Goal: Task Accomplishment & Management: Manage account settings

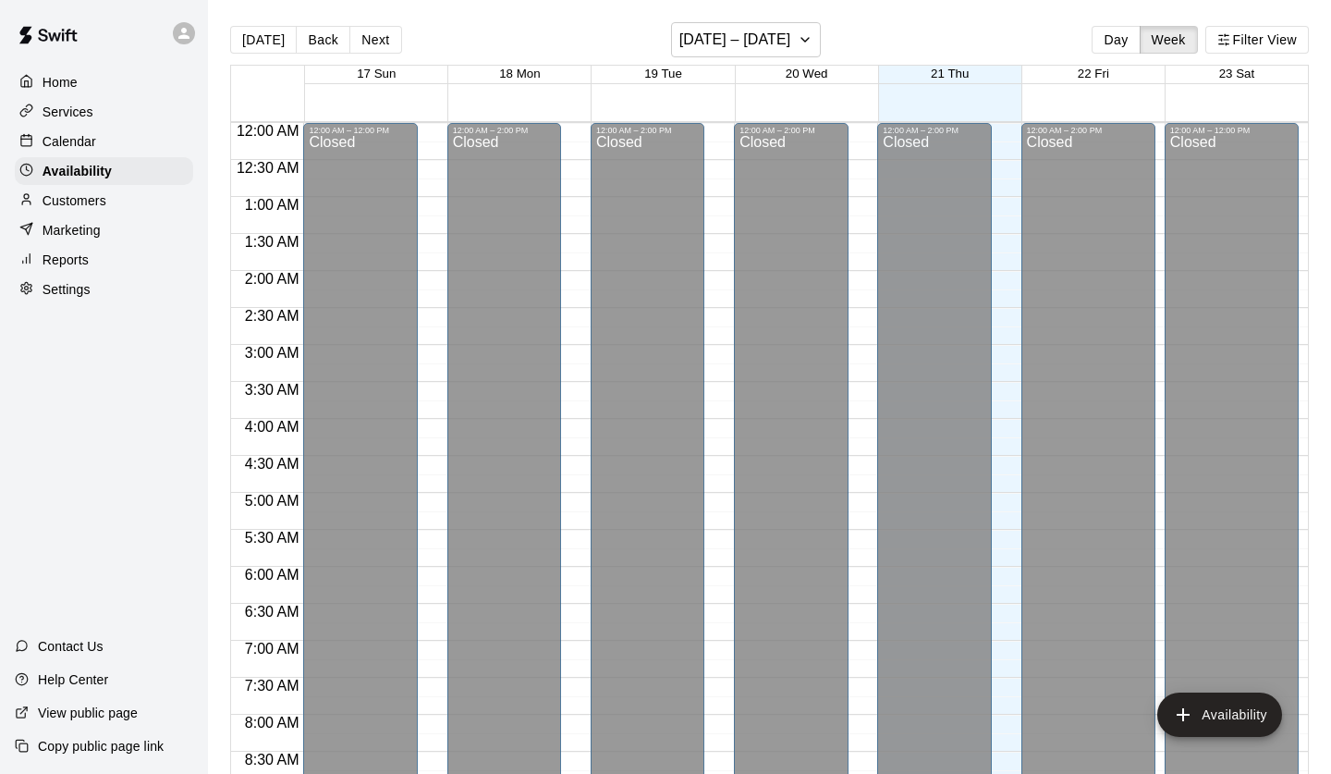
scroll to position [1103, 0]
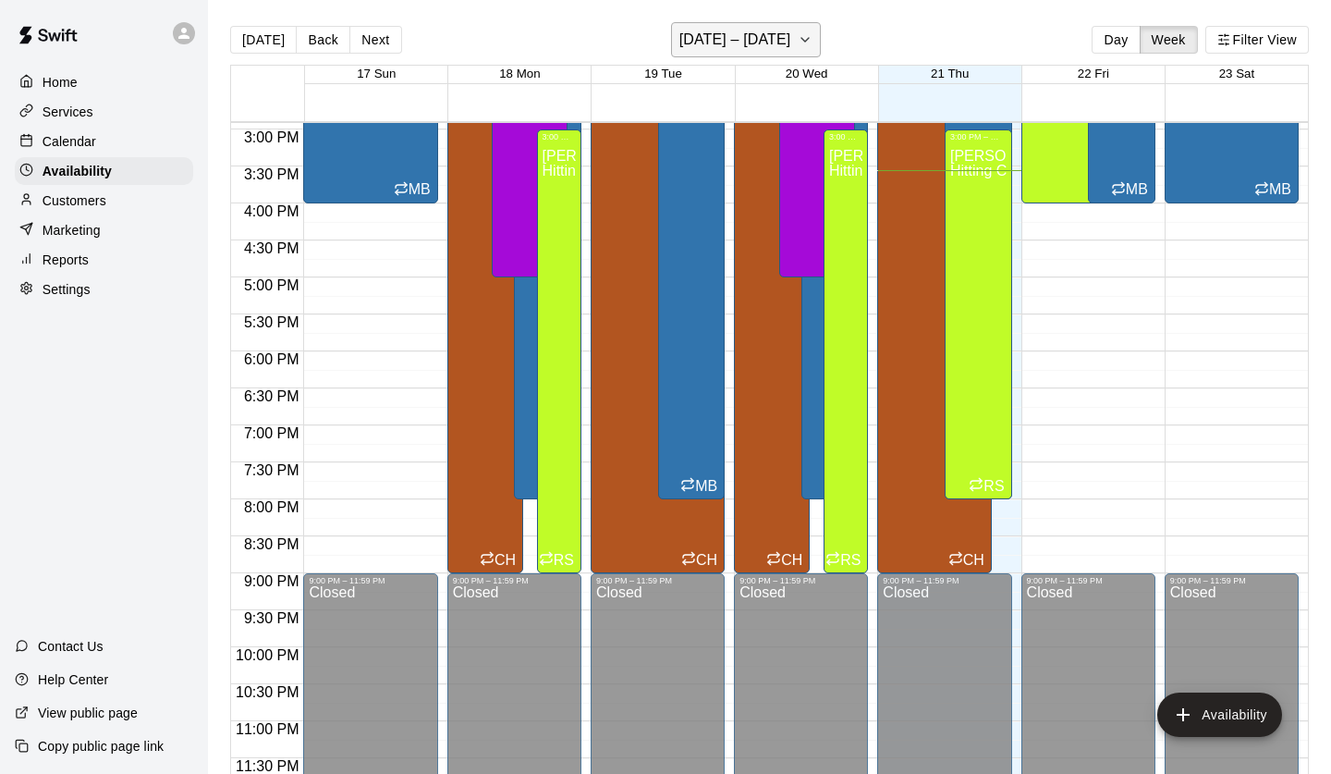
click at [781, 45] on h6 "August 17 – 23" at bounding box center [736, 40] width 112 height 26
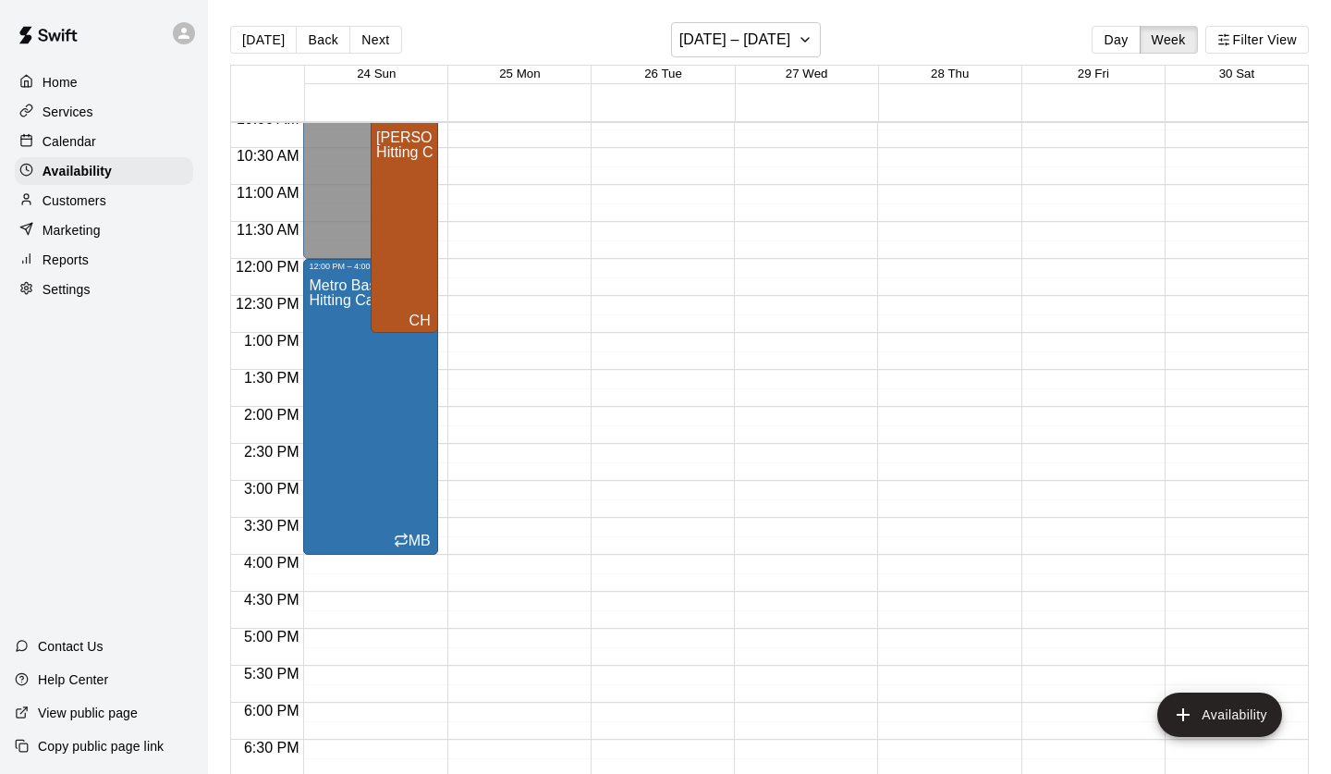
scroll to position [746, 0]
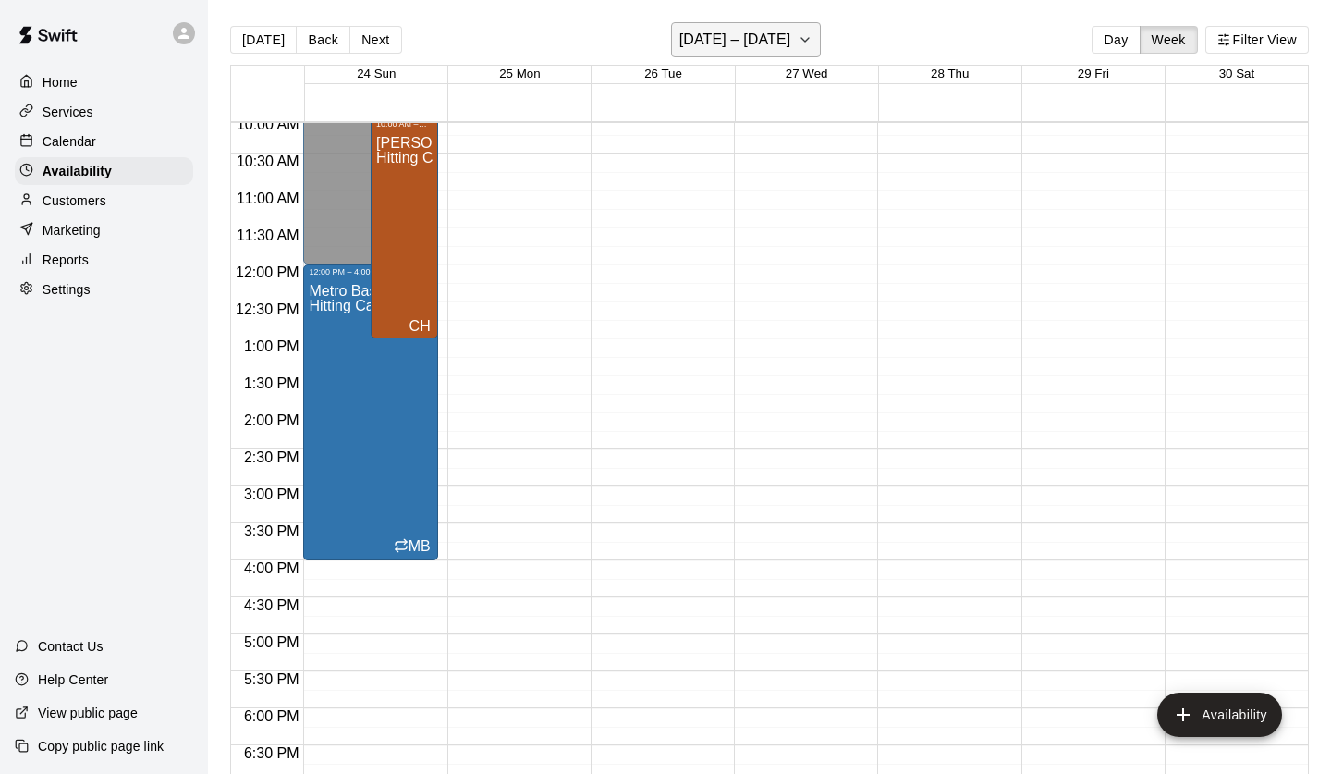
click at [798, 38] on icon "button" at bounding box center [805, 40] width 15 height 22
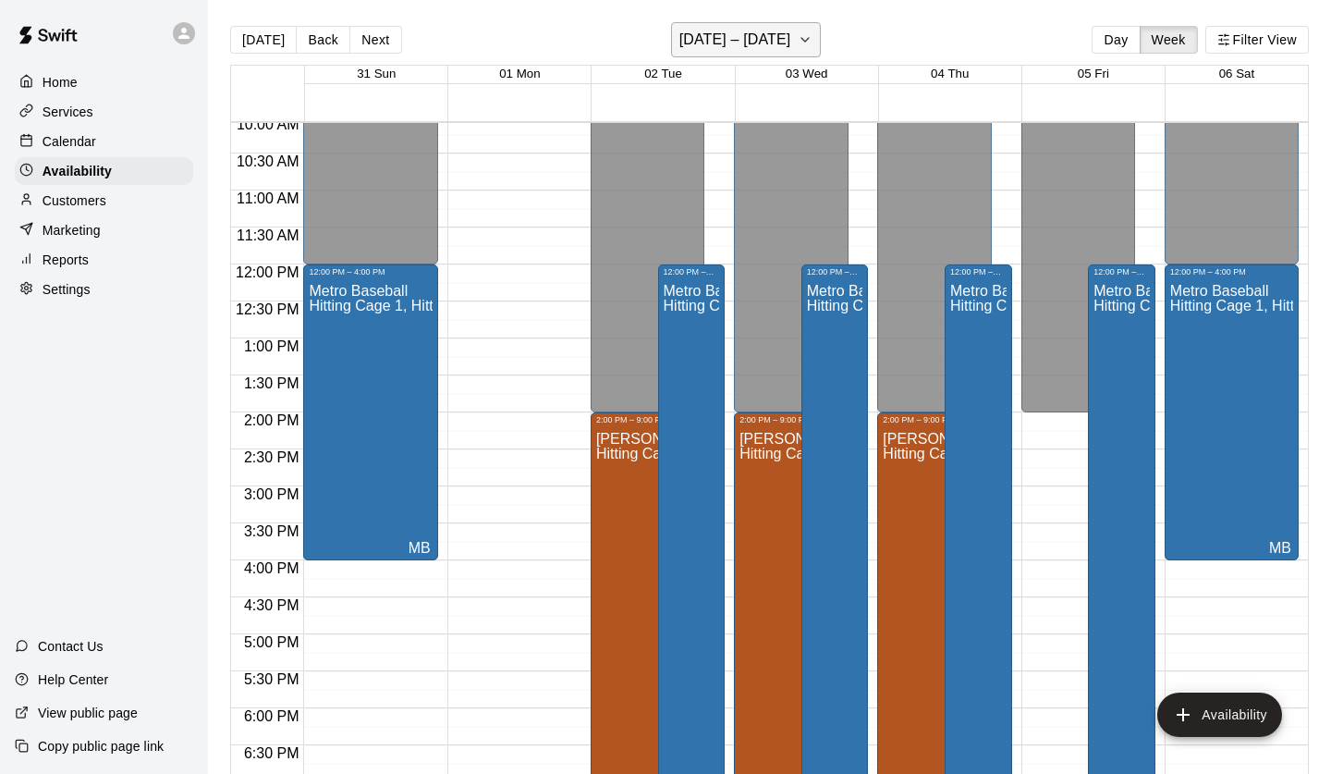
click at [791, 35] on h6 "August 31 – September 06" at bounding box center [736, 40] width 112 height 26
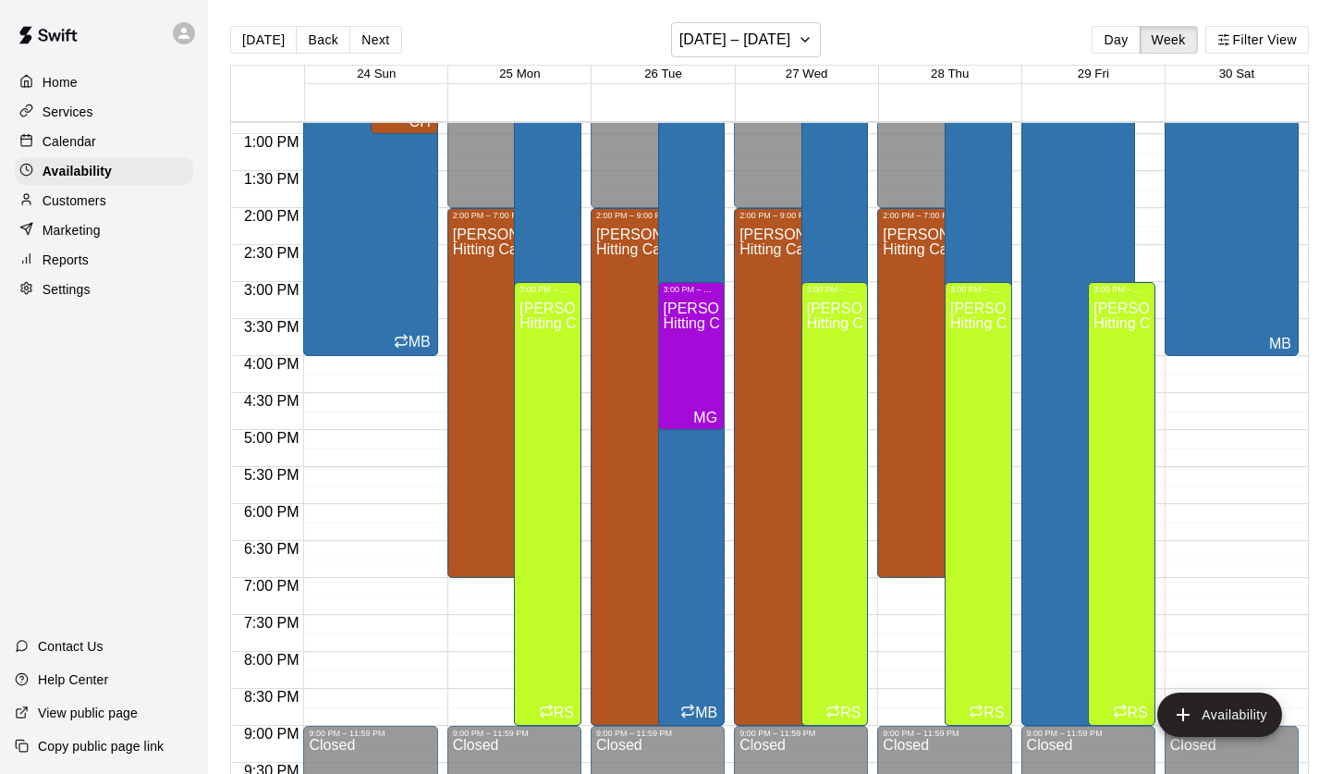
scroll to position [987, 0]
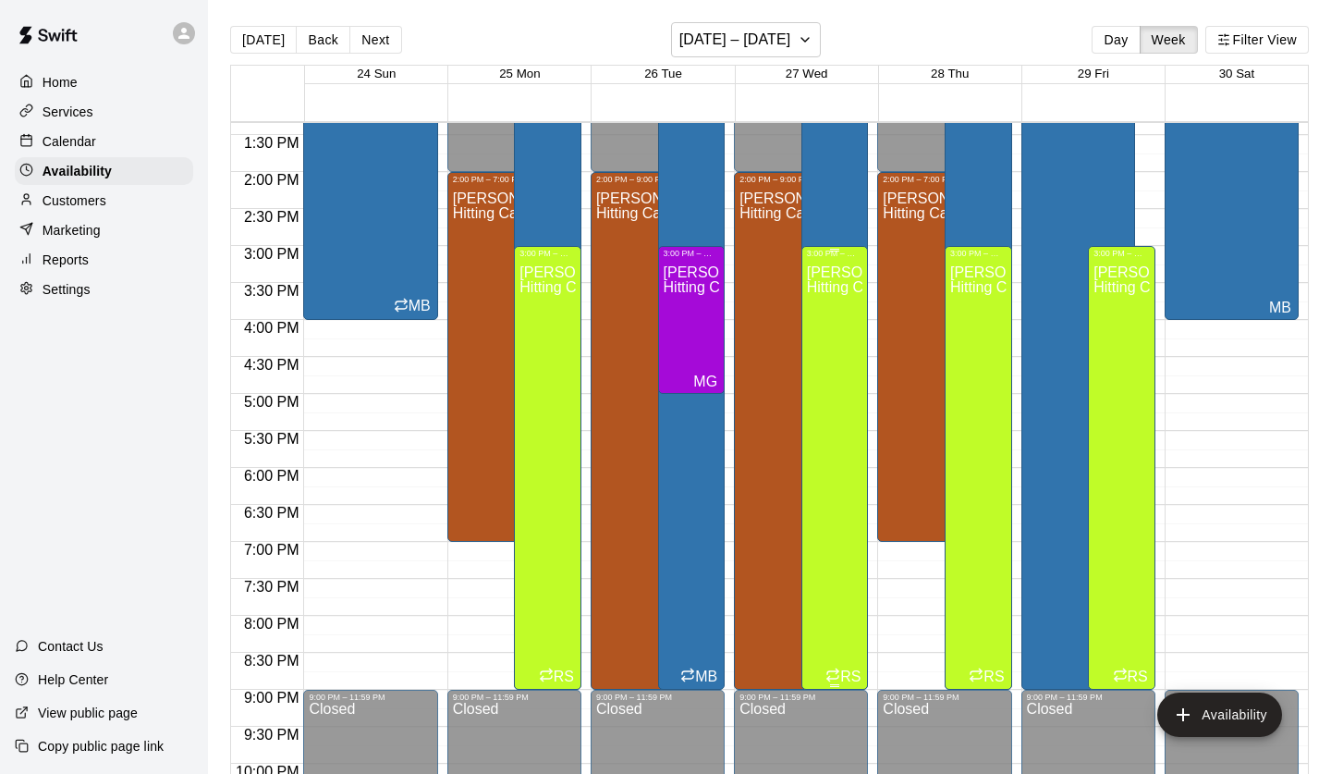
click at [839, 338] on div "Ryan Schubert Hitting Cage 1, Hitting Cage 2, Hitting Cage 3, Hitting Cage 4, H…" at bounding box center [835, 645] width 56 height 774
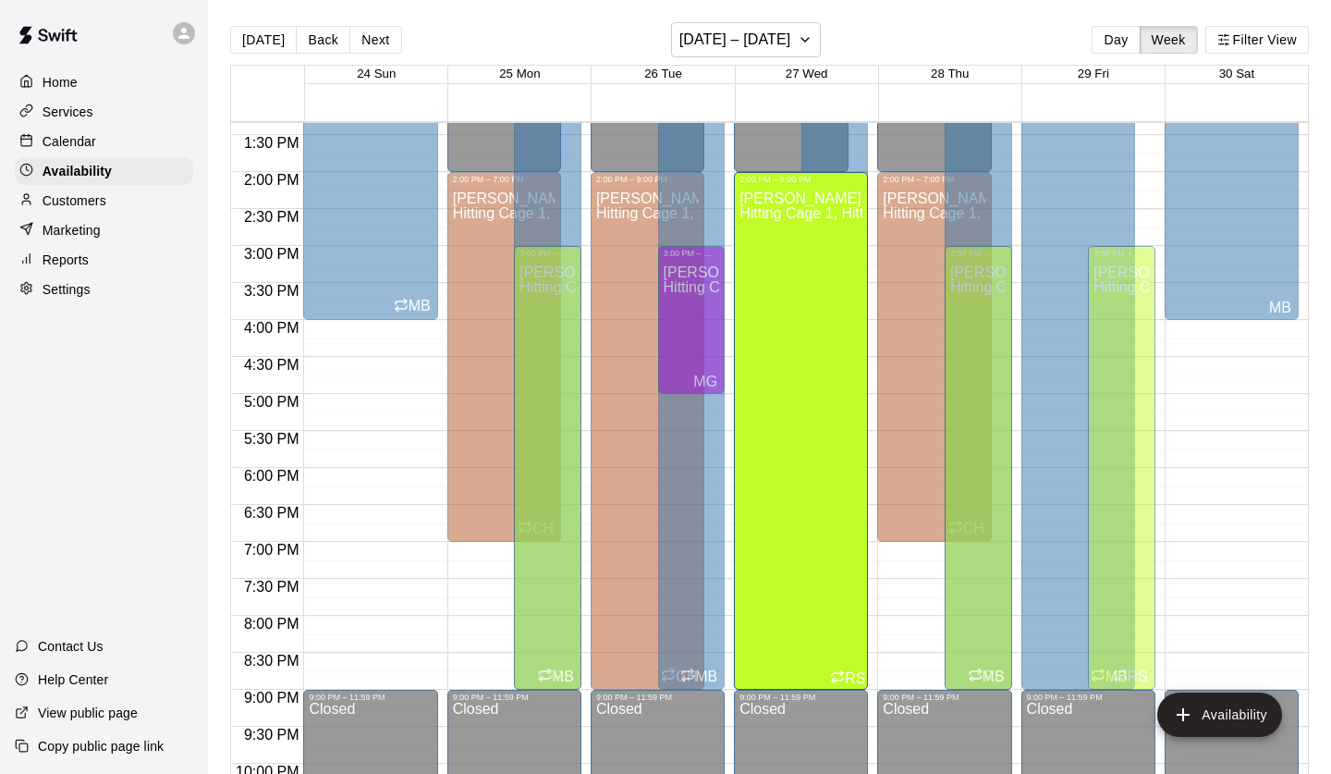
drag, startPoint x: 834, startPoint y: 250, endPoint x: 836, endPoint y: 180, distance: 69.4
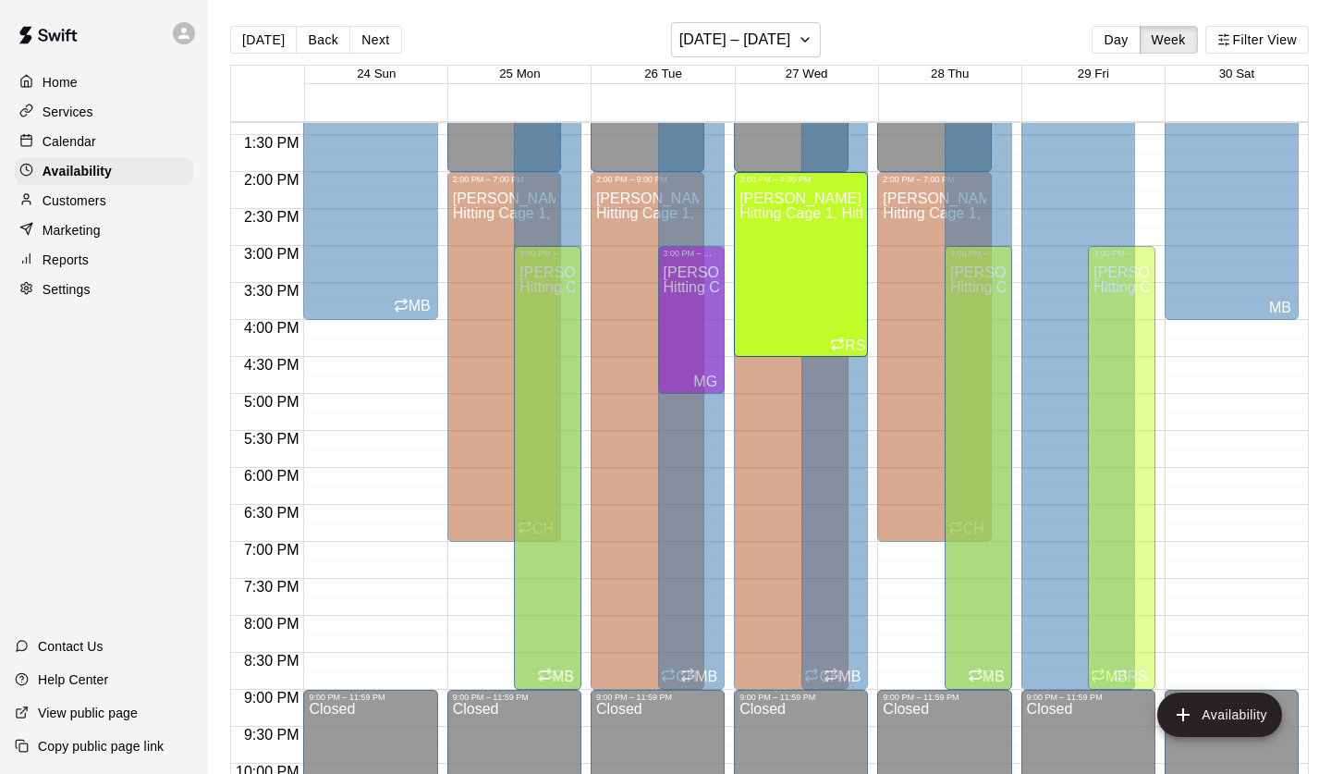
drag, startPoint x: 836, startPoint y: 685, endPoint x: 814, endPoint y: 359, distance: 327.1
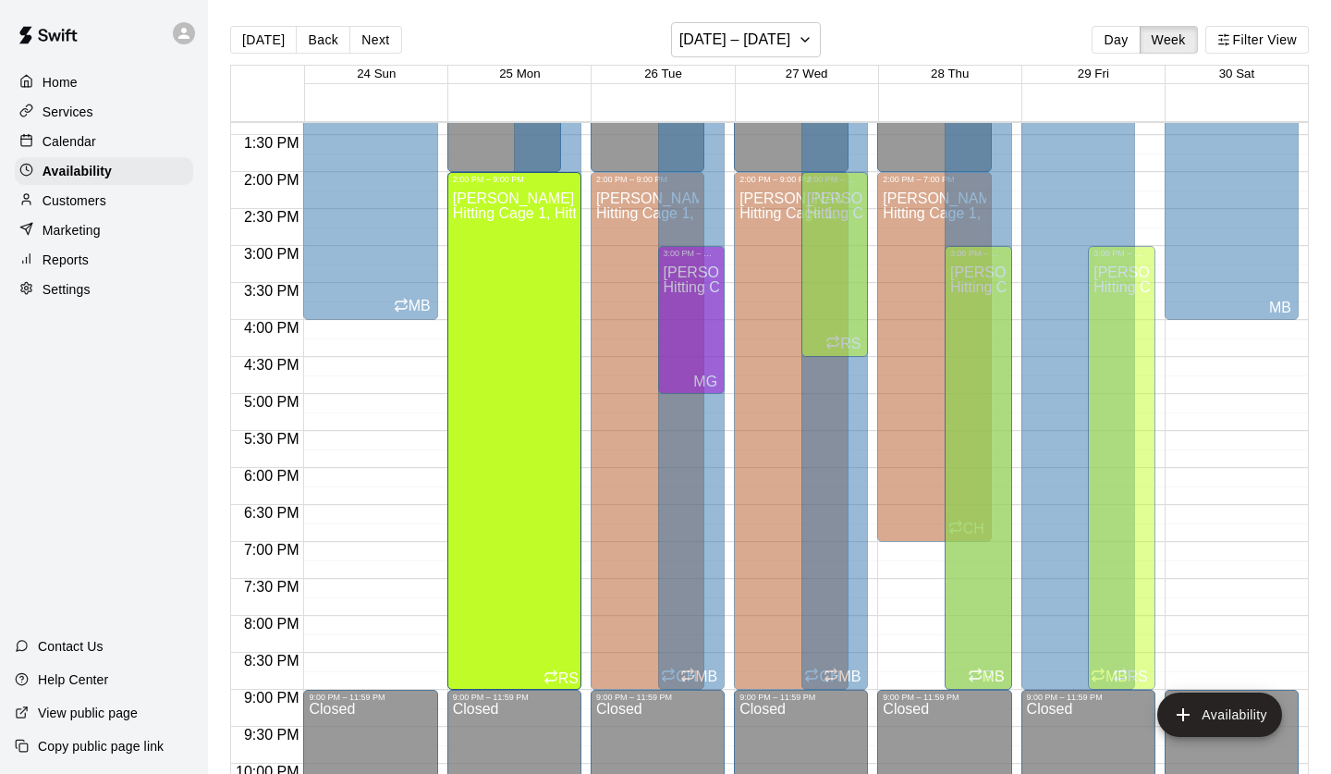
drag, startPoint x: 548, startPoint y: 251, endPoint x: 558, endPoint y: 183, distance: 68.3
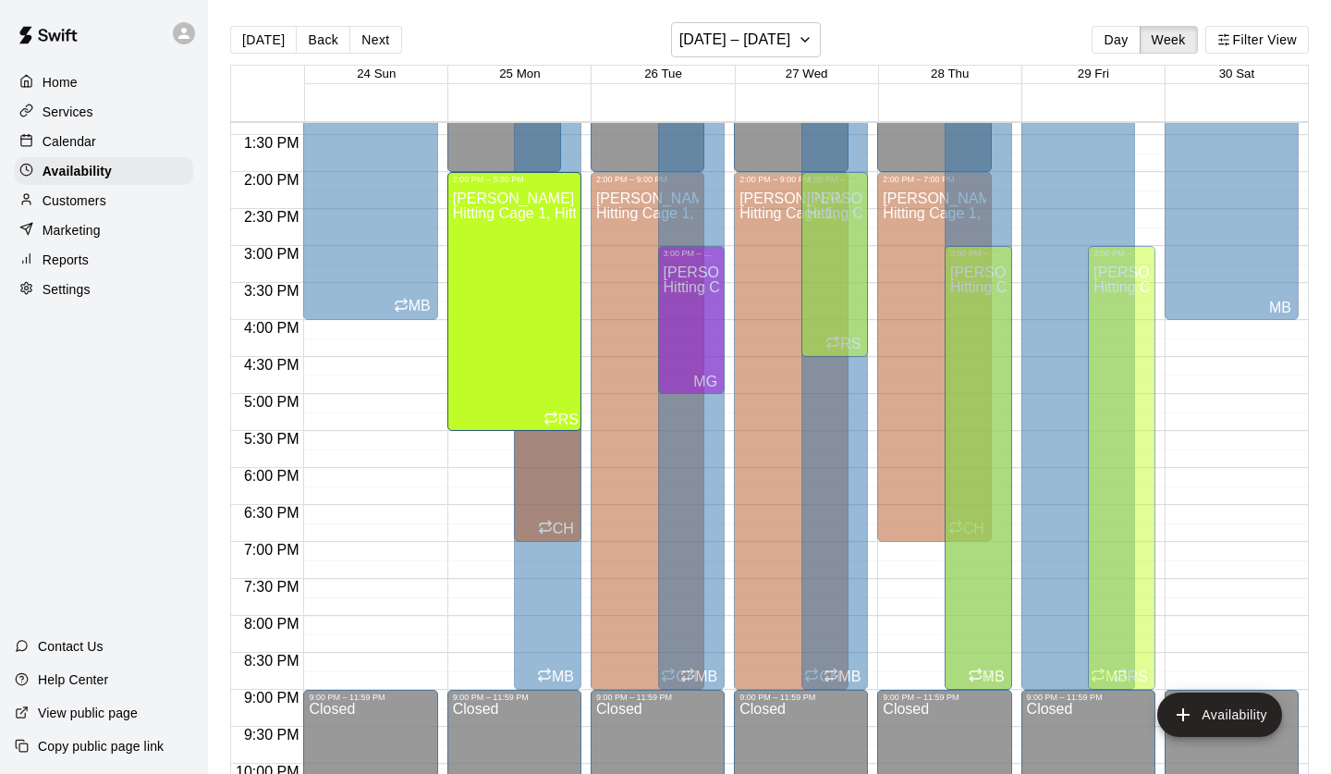
drag, startPoint x: 503, startPoint y: 684, endPoint x: 500, endPoint y: 441, distance: 243.2
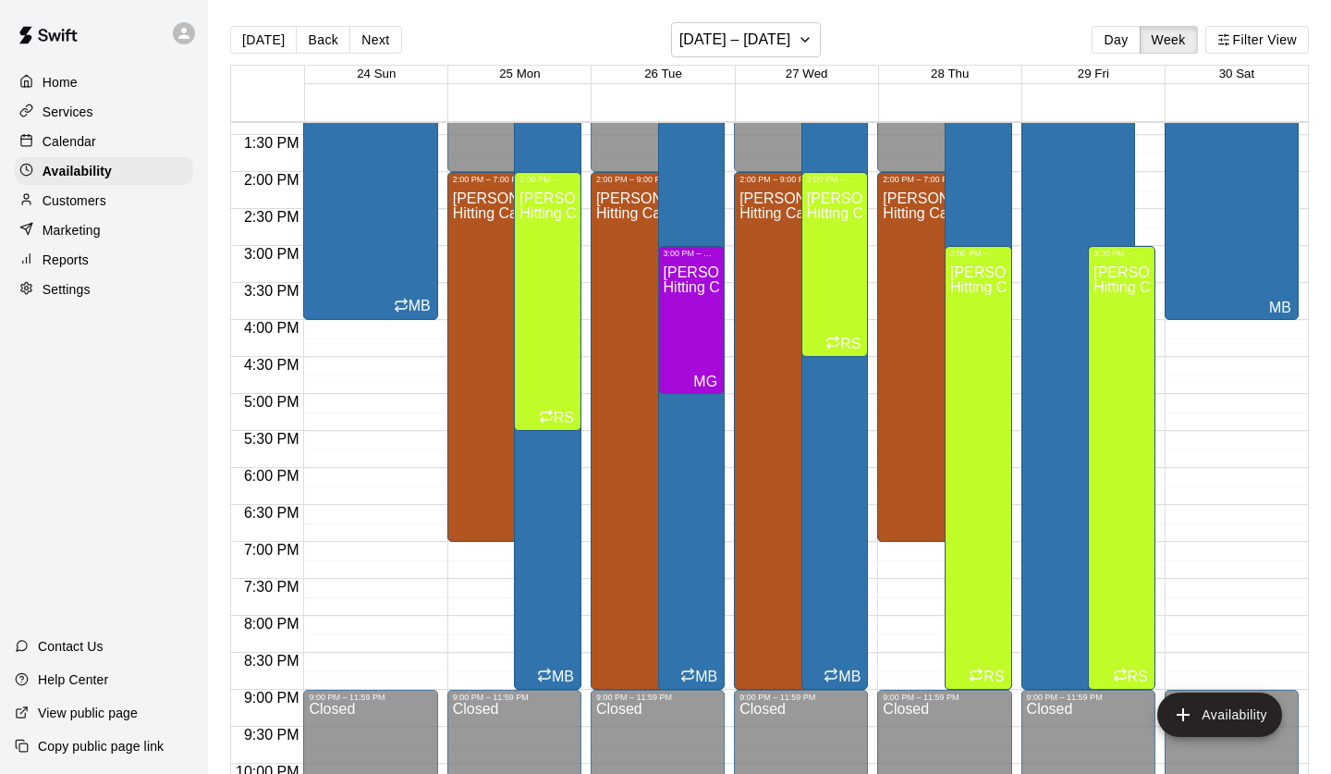
click at [1134, 486] on div "Ryan Schubert Hitting Cage 1, Hitting Cage 2, Hitting Cage 3, Hitting Cage 4, H…" at bounding box center [1122, 645] width 56 height 774
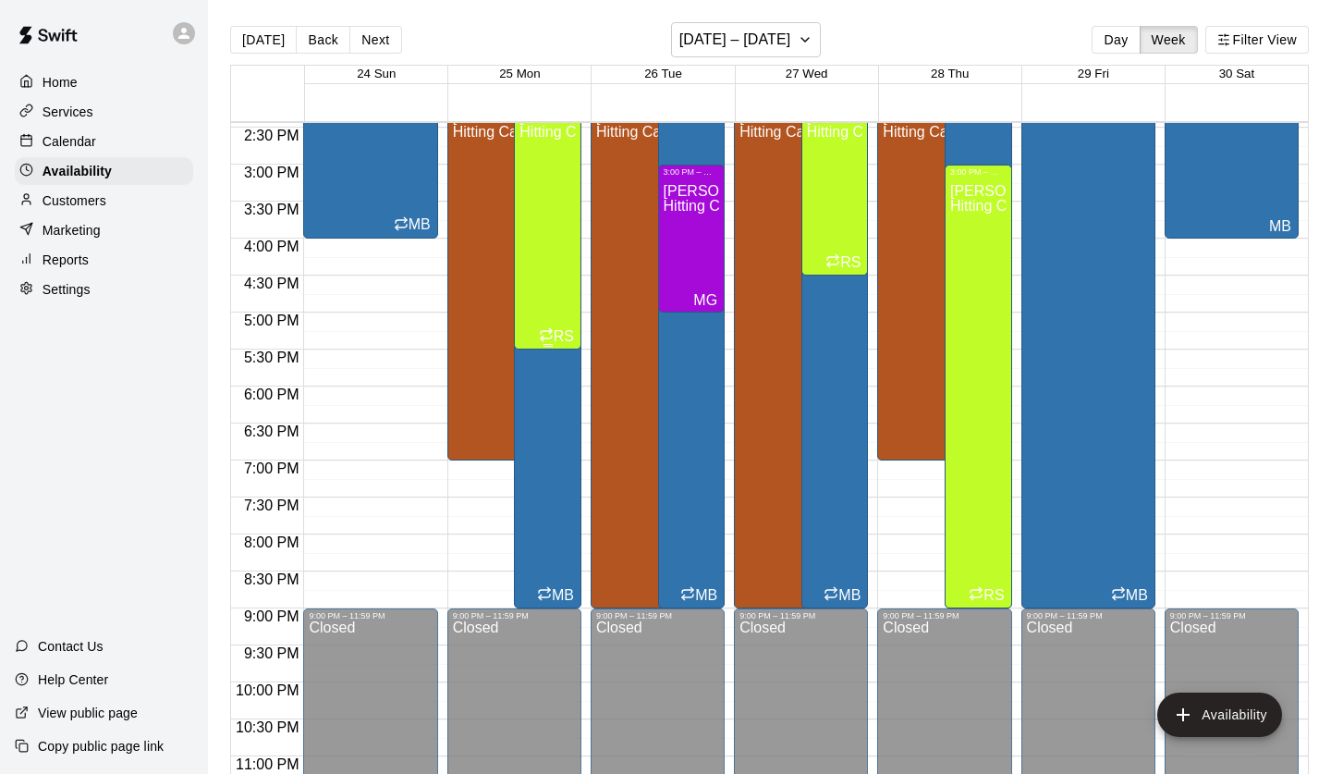
scroll to position [1068, 0]
click at [83, 129] on div "Calendar" at bounding box center [104, 142] width 178 height 28
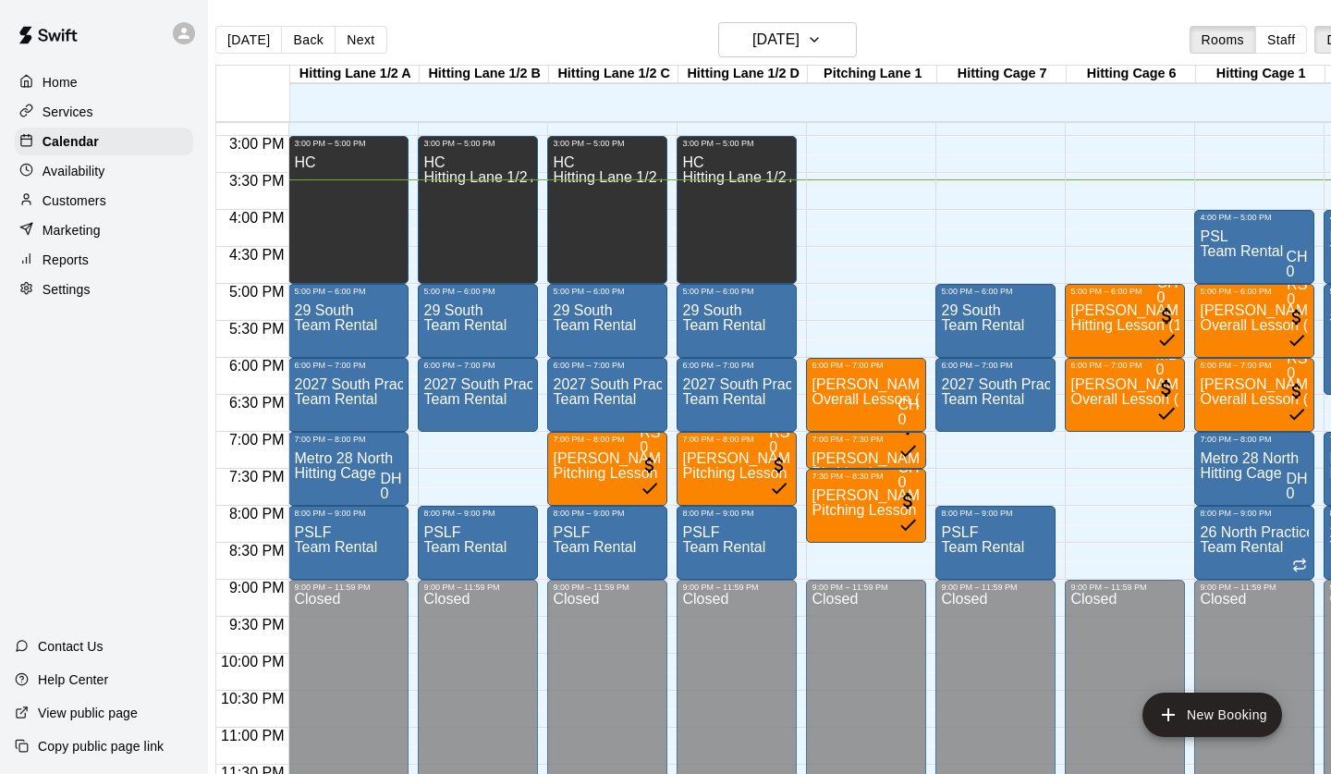
scroll to position [1097, 0]
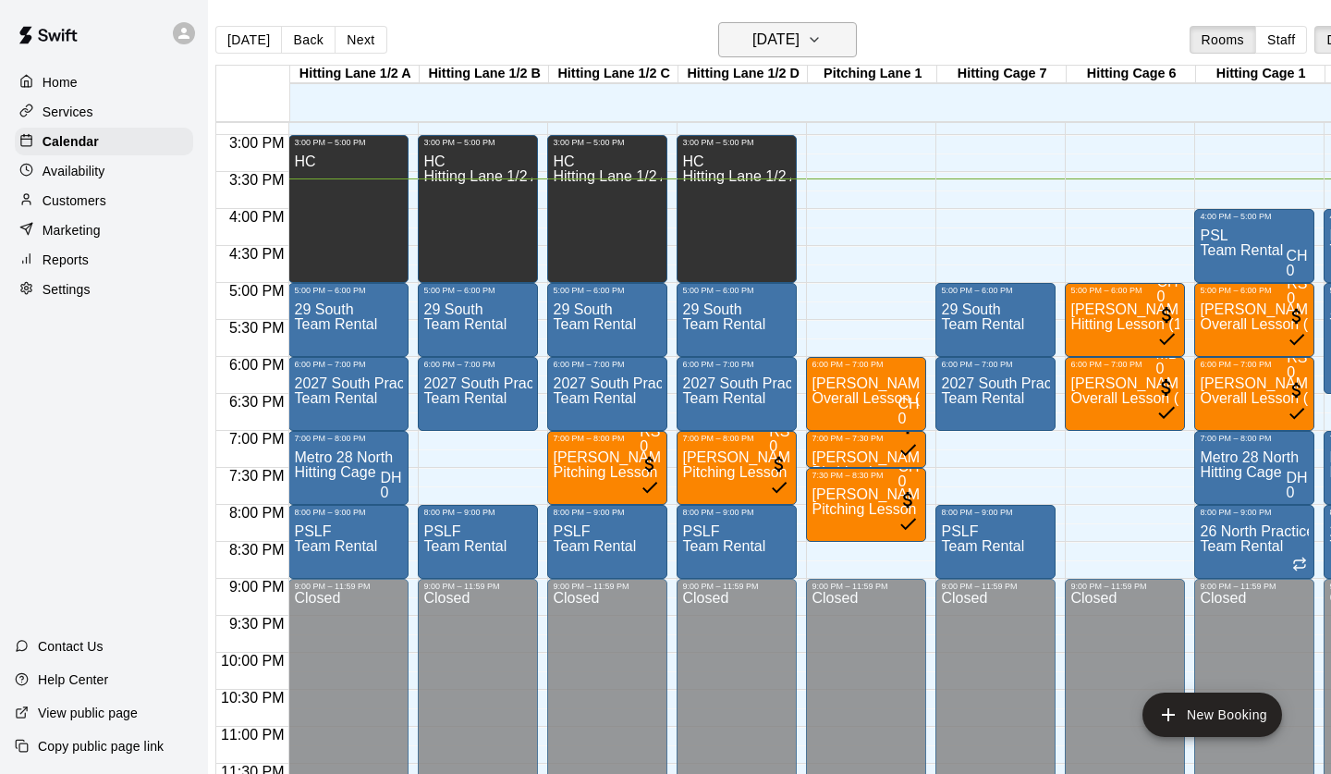
click at [753, 43] on h6 "[DATE]" at bounding box center [776, 40] width 47 height 26
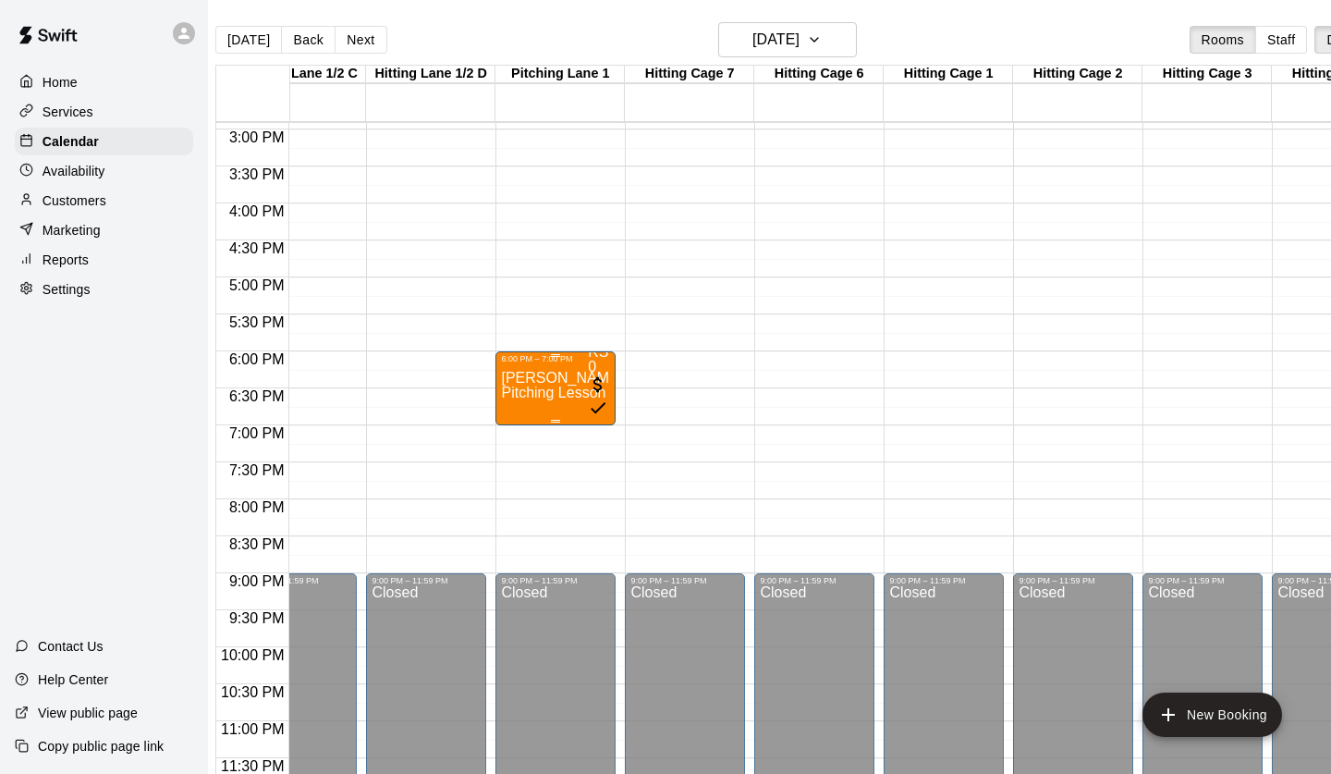
scroll to position [1103, 319]
click at [542, 385] on span "Pitching Lesson (1 hour)" at bounding box center [581, 393] width 160 height 16
click at [91, 198] on p "Customers" at bounding box center [75, 200] width 64 height 18
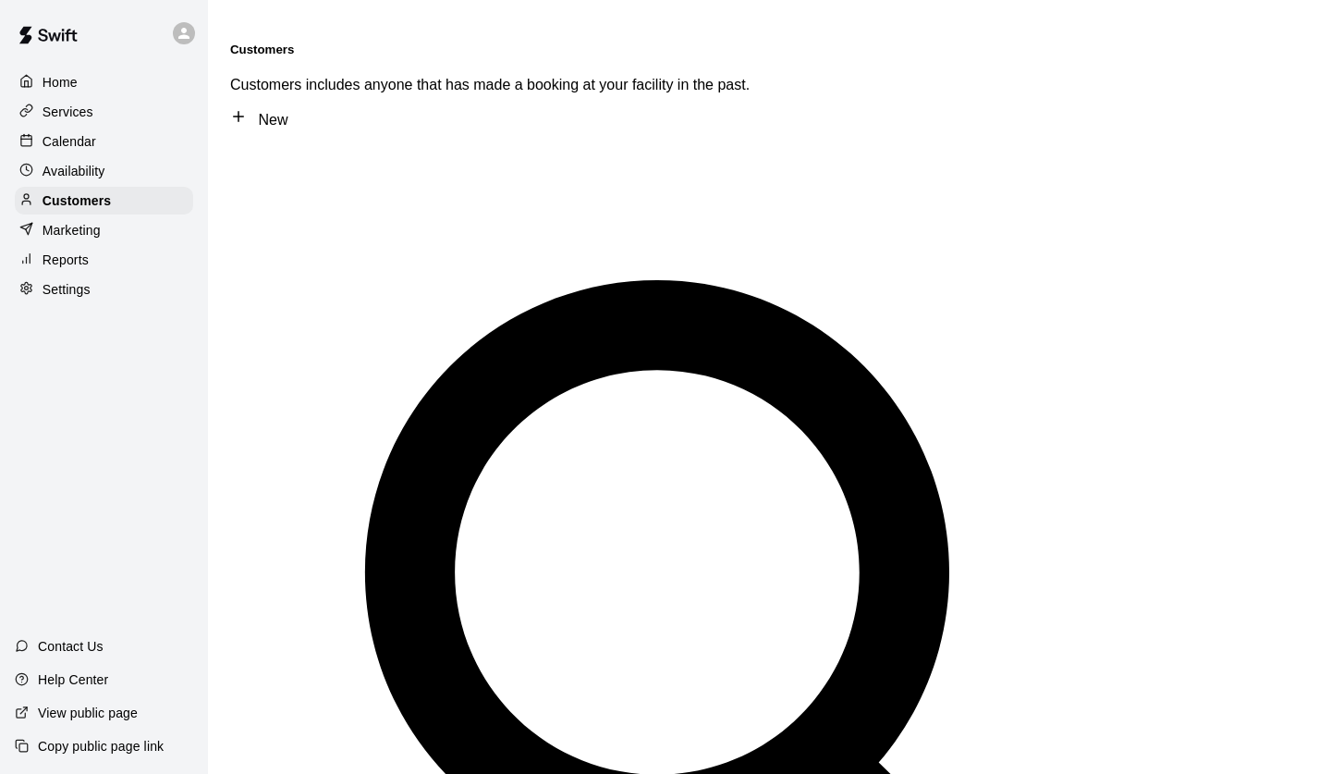
type input "****"
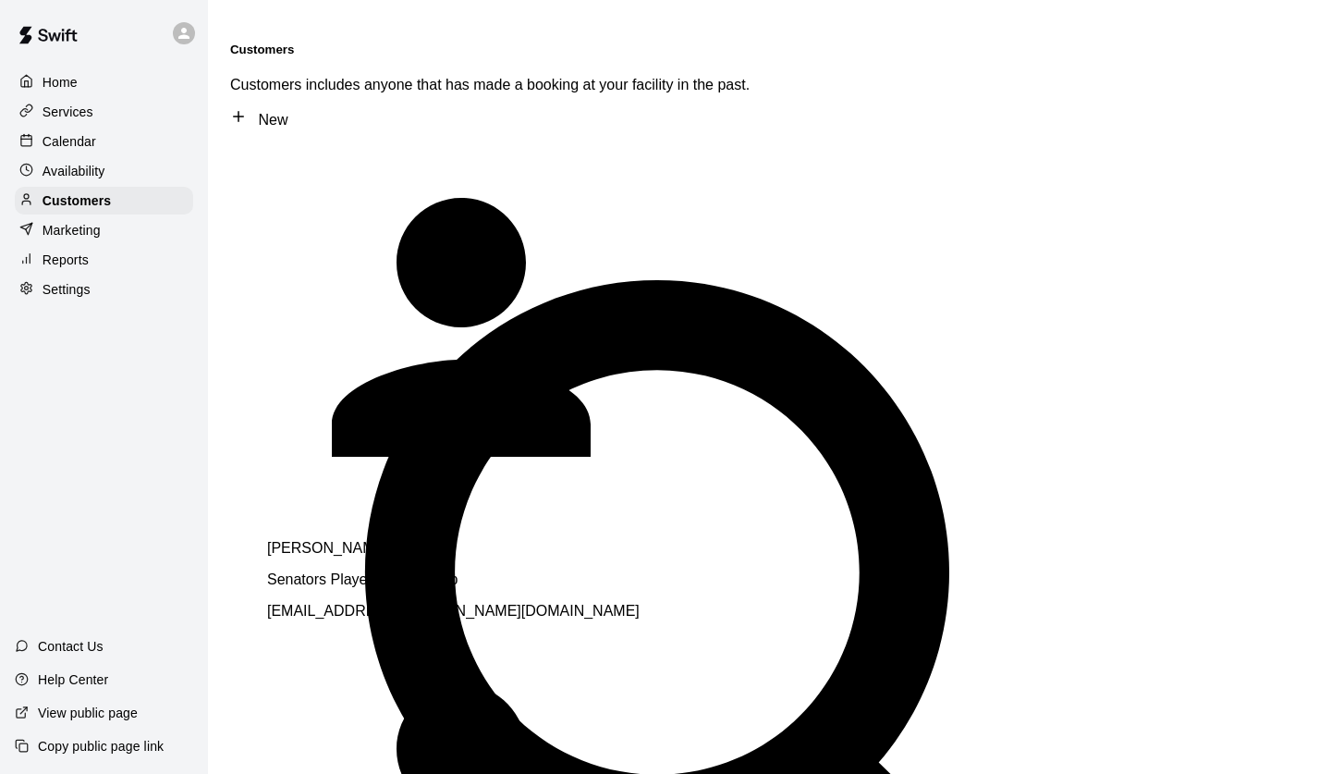
click at [327, 540] on p "William Rees" at bounding box center [526, 548] width 518 height 17
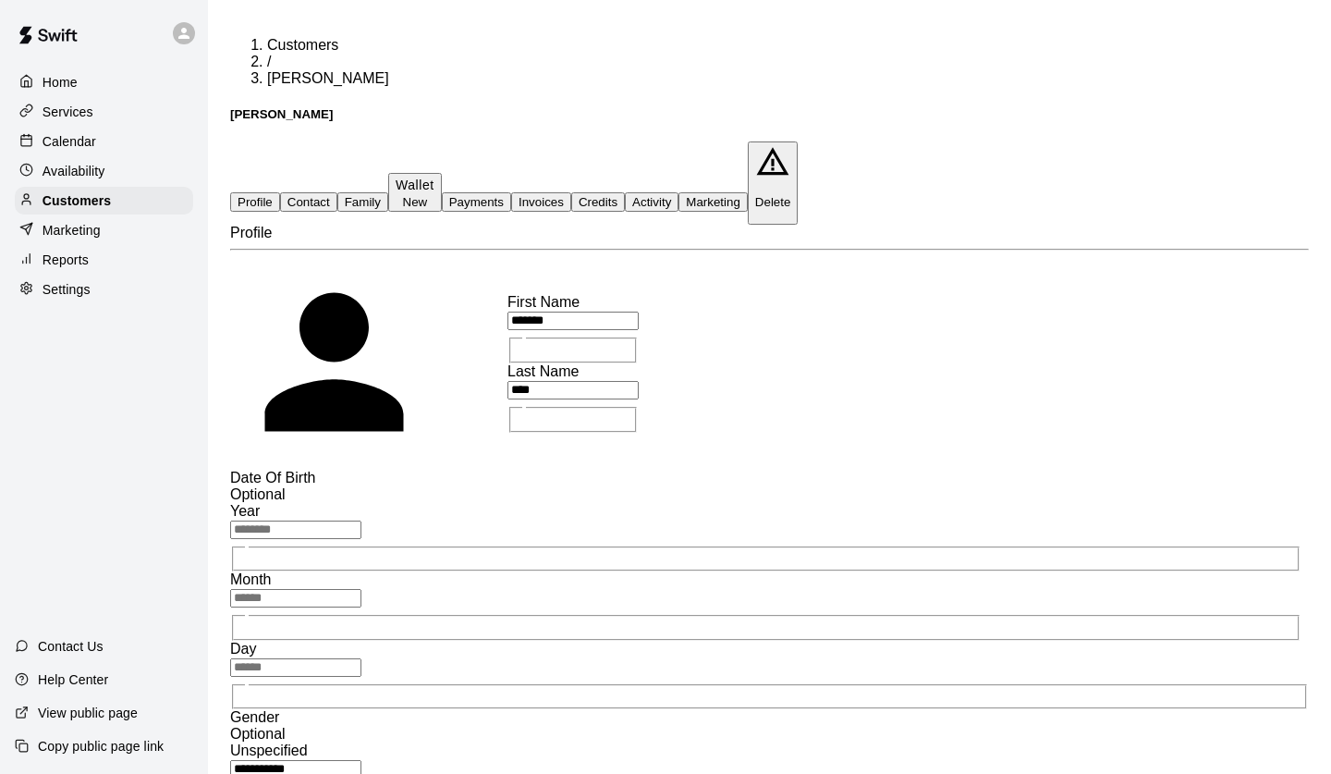
click at [337, 192] on button "Contact" at bounding box center [308, 201] width 57 height 19
select select "**"
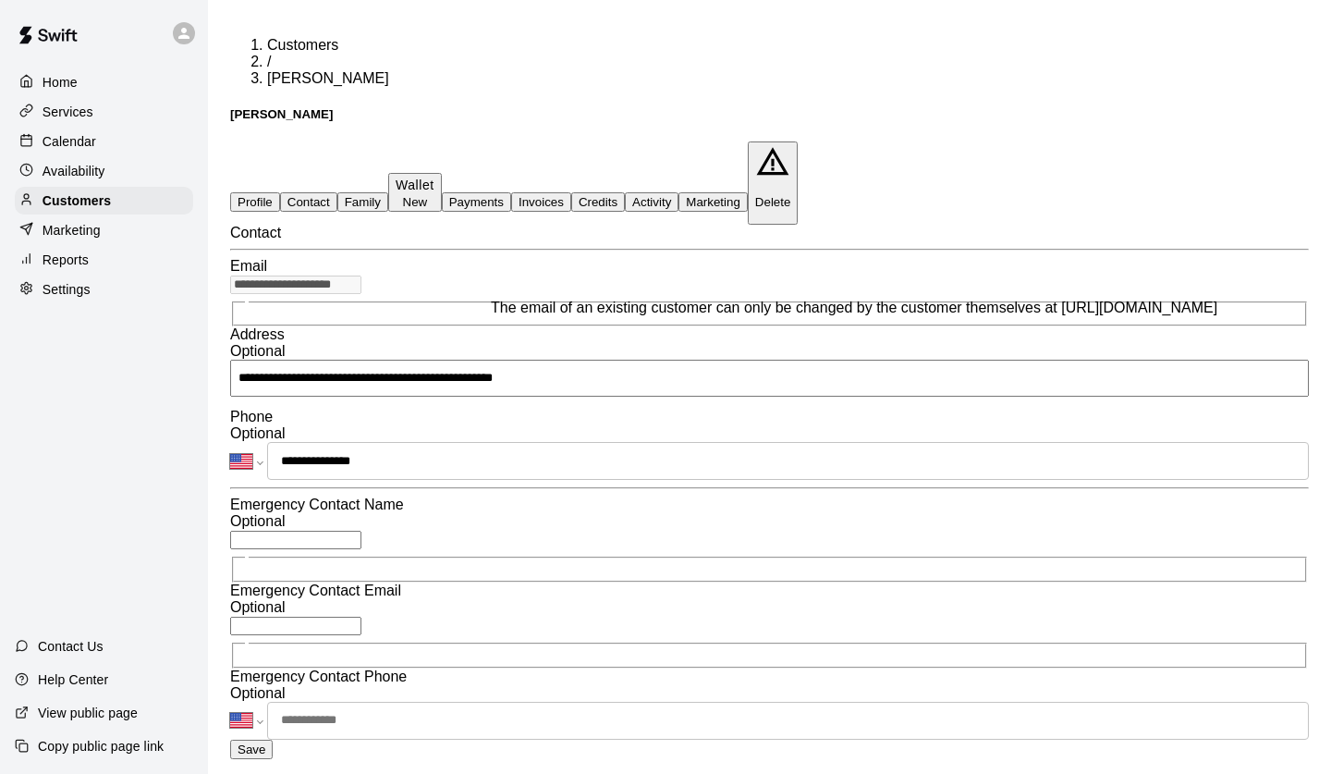
click at [362, 280] on input "**********" at bounding box center [295, 285] width 131 height 18
click at [362, 283] on input "**********" at bounding box center [295, 285] width 131 height 18
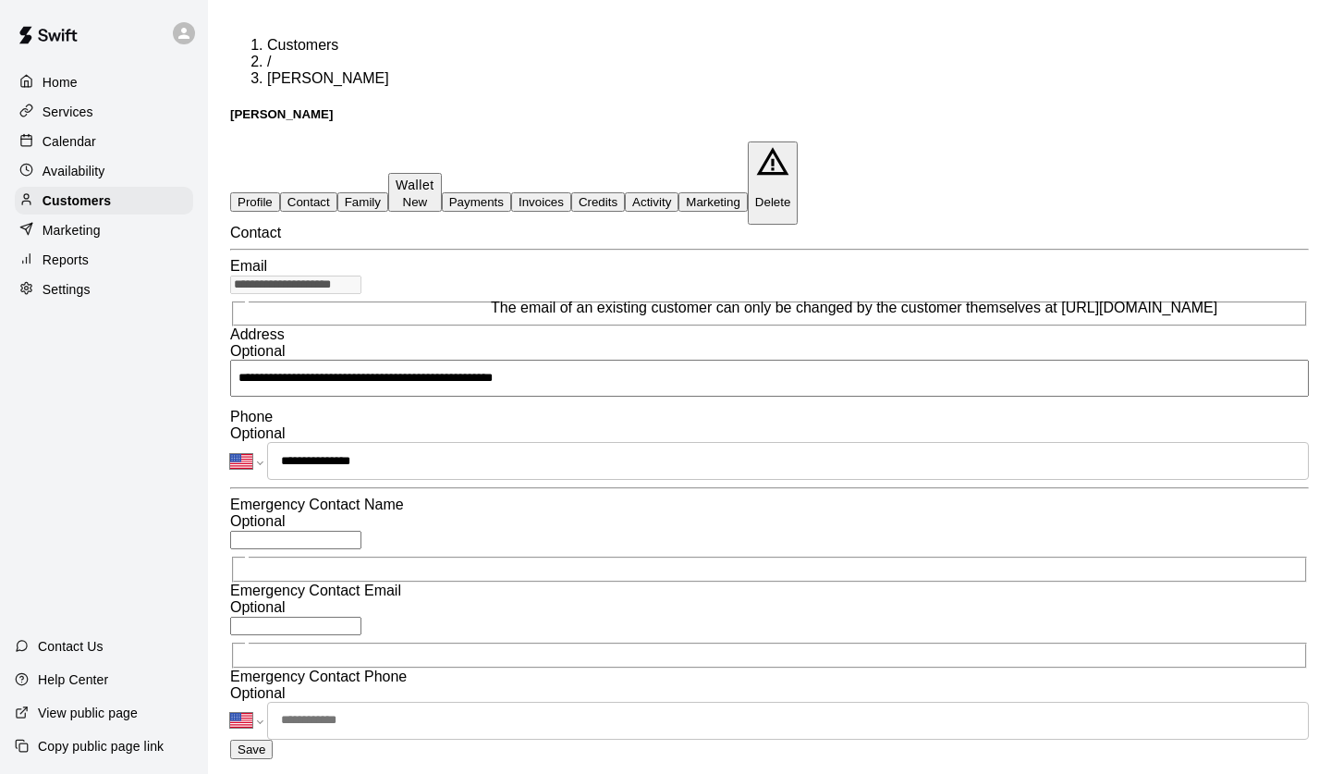
drag, startPoint x: 337, startPoint y: 287, endPoint x: 255, endPoint y: 287, distance: 81.4
click at [255, 287] on input "**********" at bounding box center [295, 285] width 131 height 18
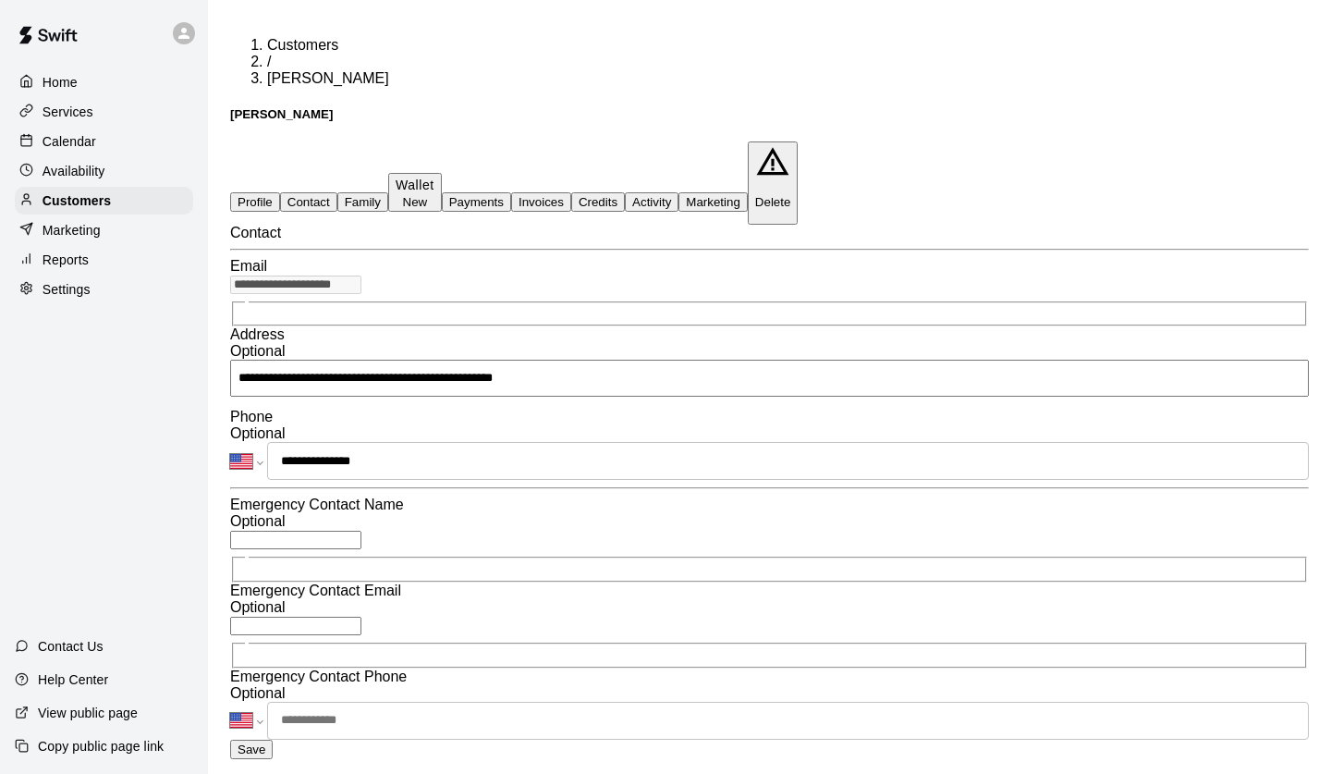
click at [105, 166] on div "Availability" at bounding box center [104, 171] width 178 height 28
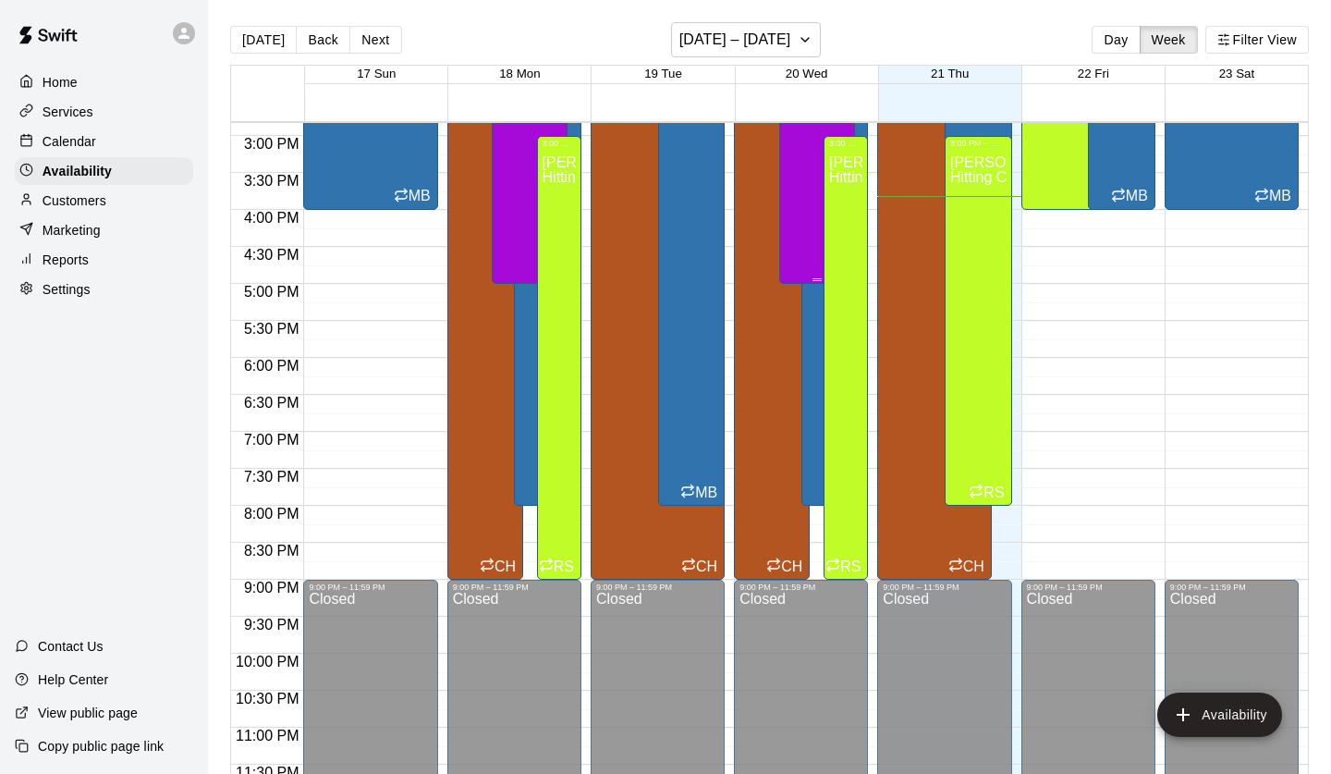
scroll to position [944, 0]
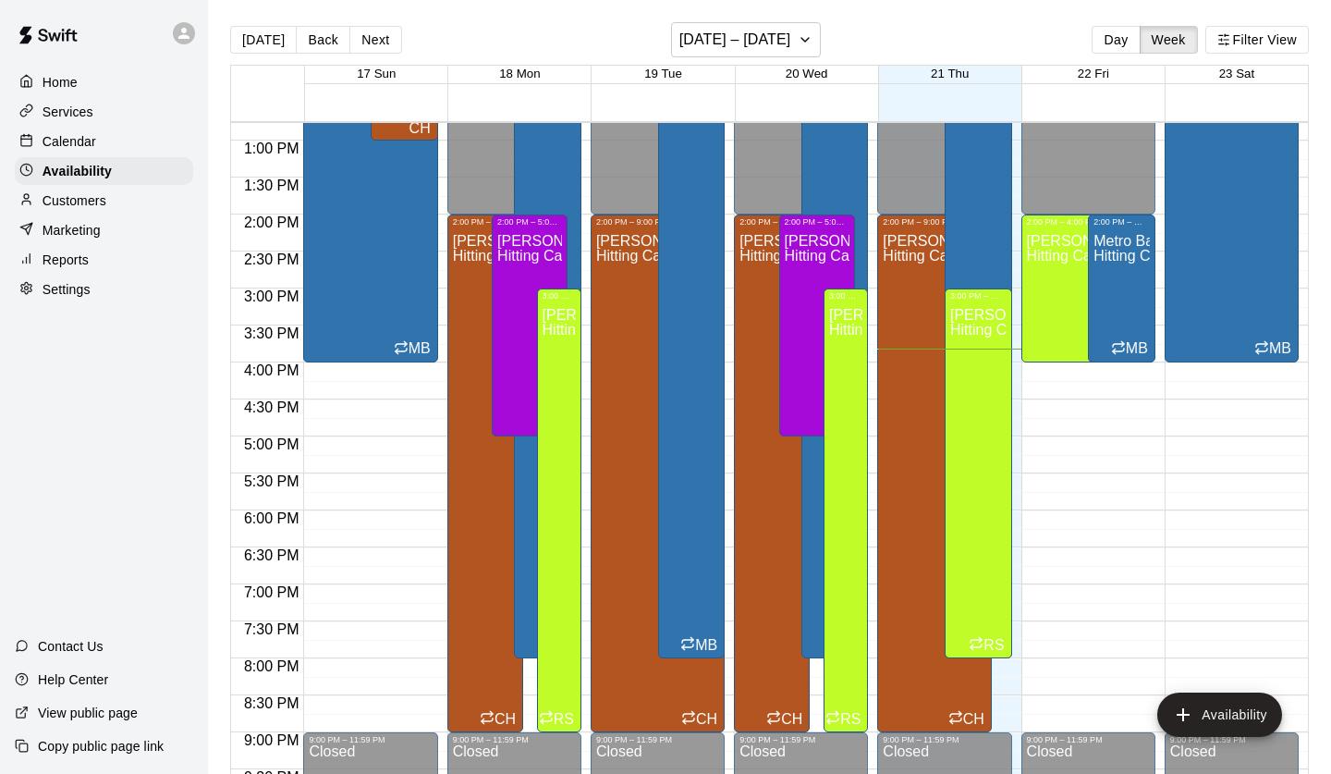
click at [96, 141] on div "Calendar" at bounding box center [104, 142] width 178 height 28
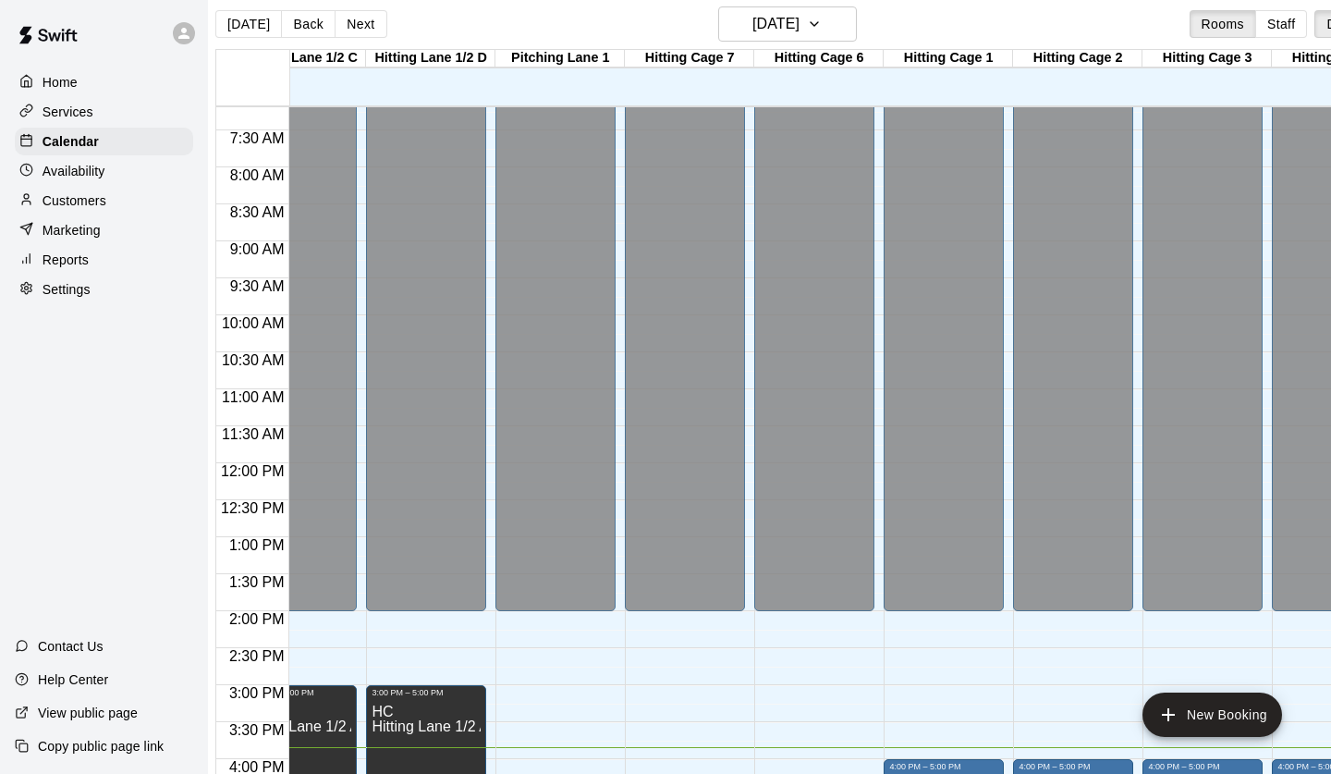
scroll to position [516, 551]
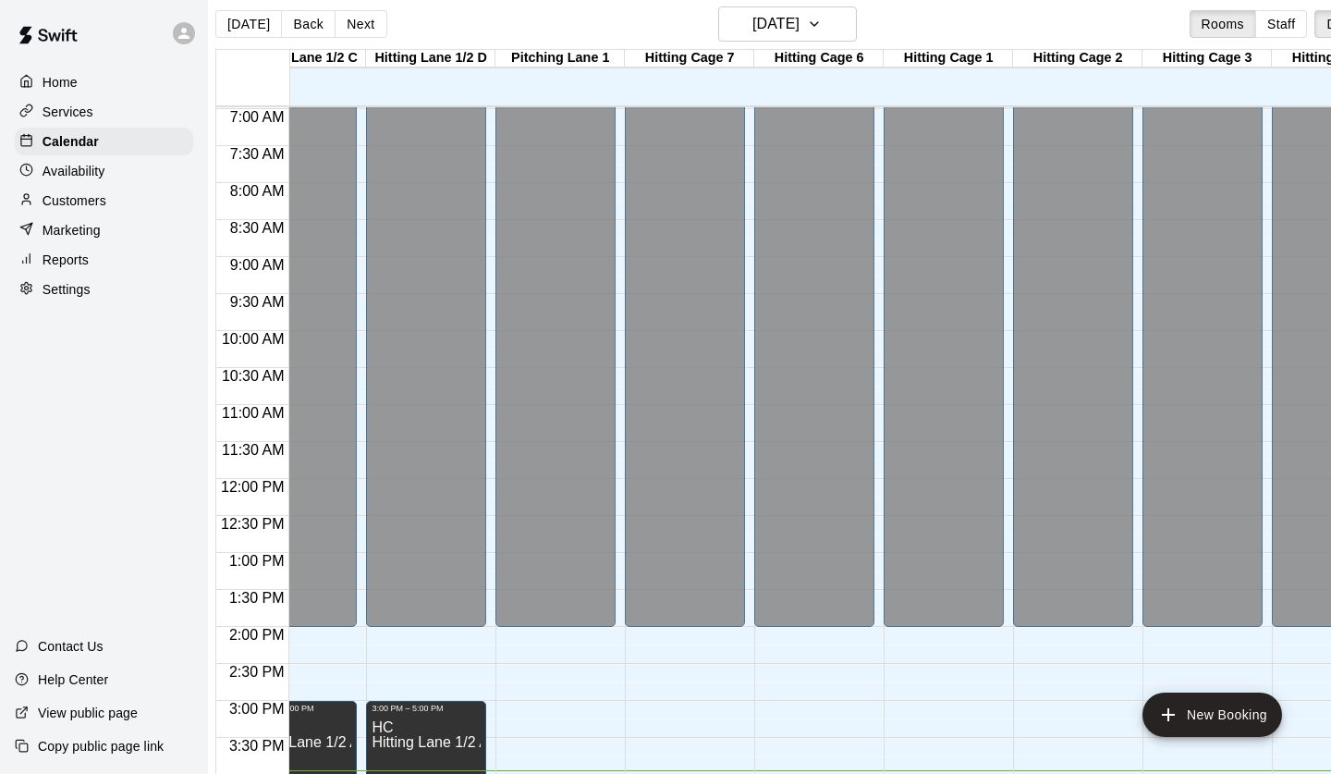
click at [81, 190] on div "Customers" at bounding box center [104, 201] width 178 height 28
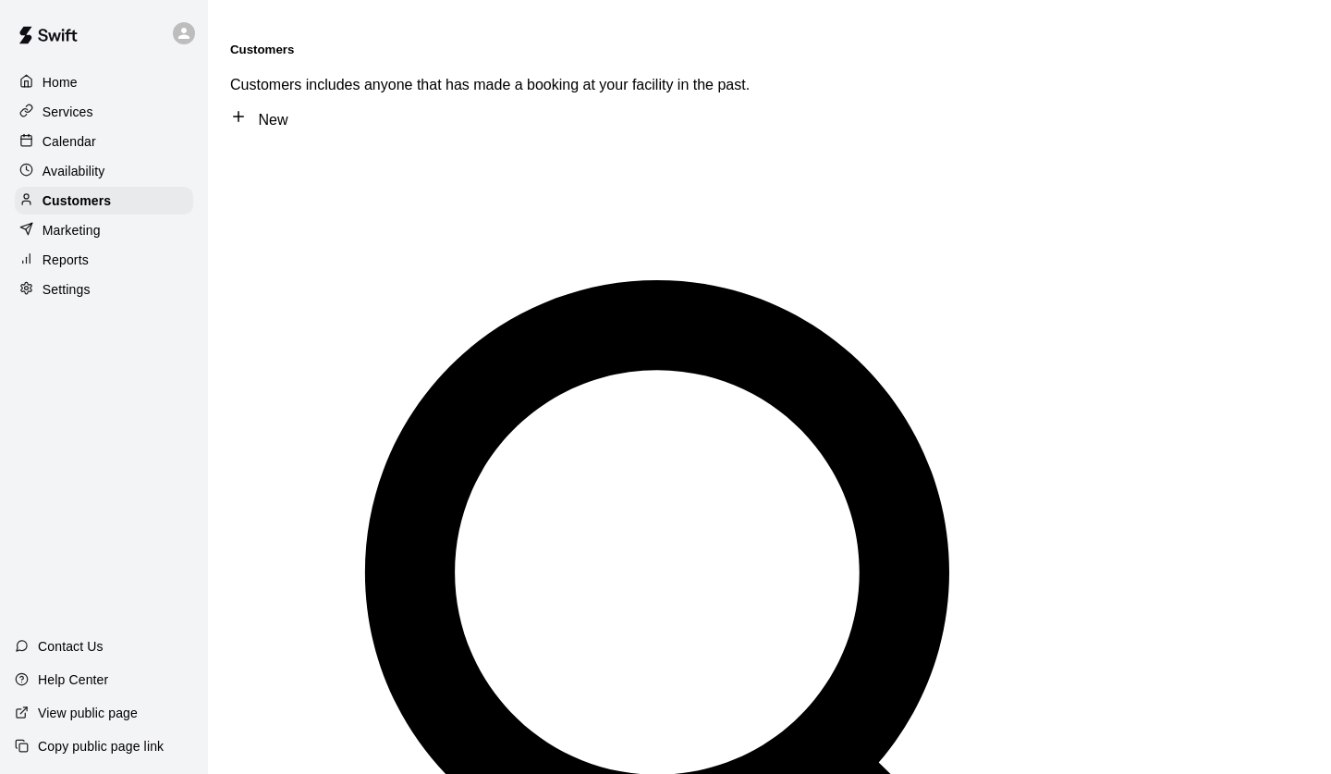
drag, startPoint x: 323, startPoint y: 105, endPoint x: 252, endPoint y: 104, distance: 70.3
click at [252, 145] on div "​ ******* ​" at bounding box center [769, 722] width 1079 height 1155
drag, startPoint x: 331, startPoint y: 100, endPoint x: 227, endPoint y: 101, distance: 104.5
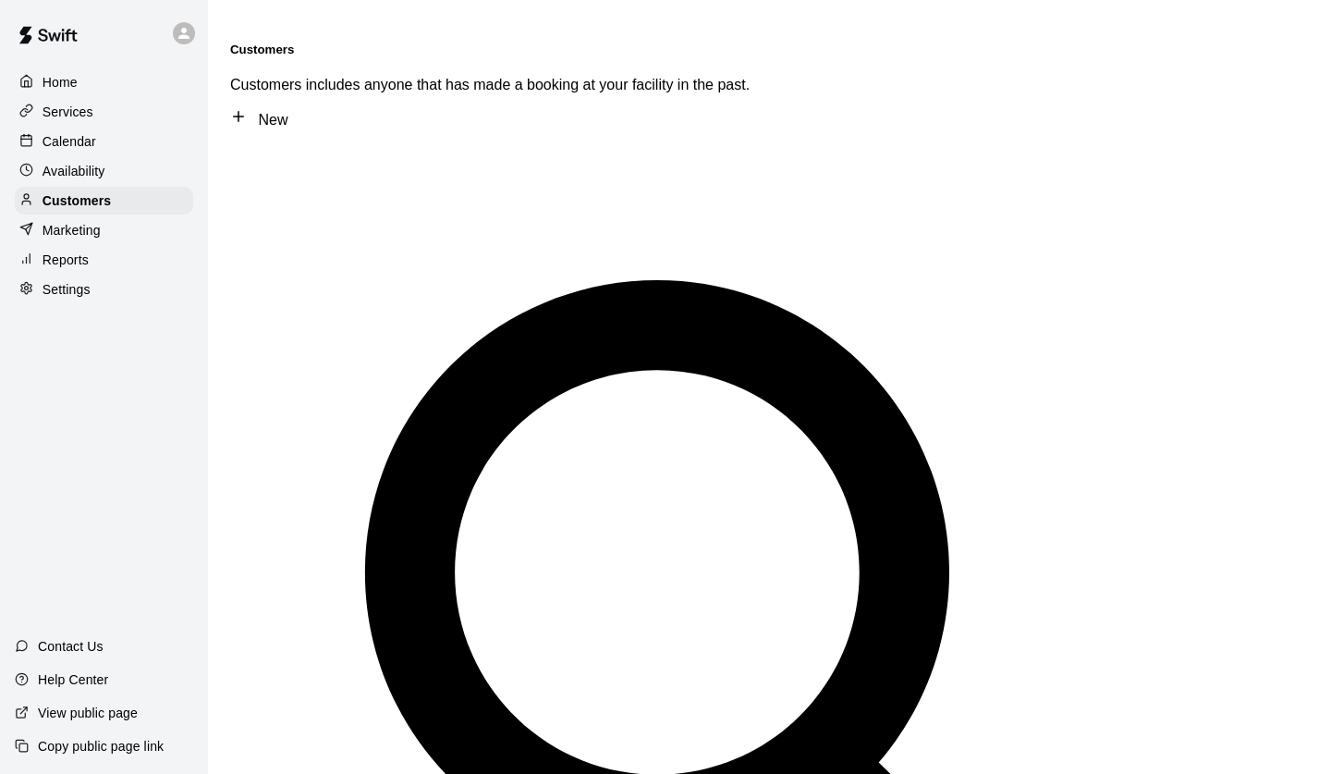
type input "*******"
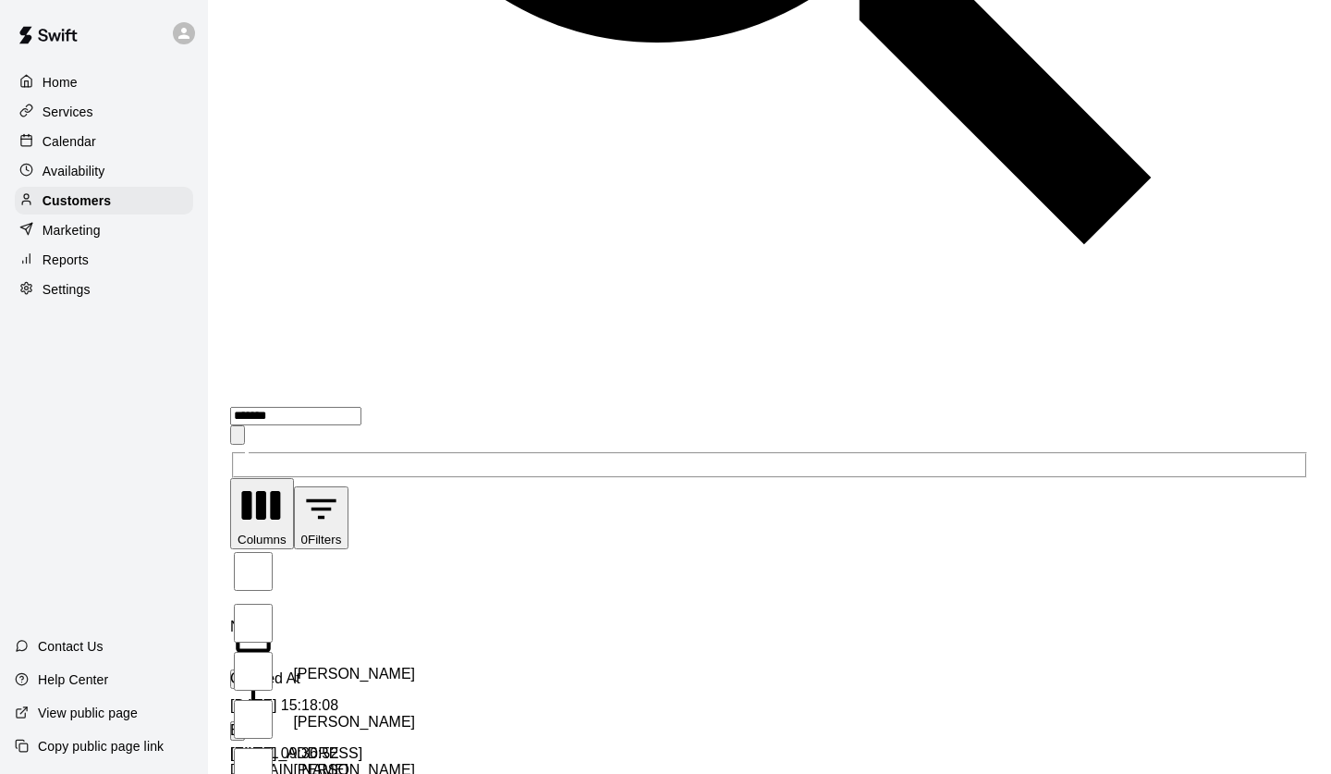
scroll to position [821, 0]
type input "***"
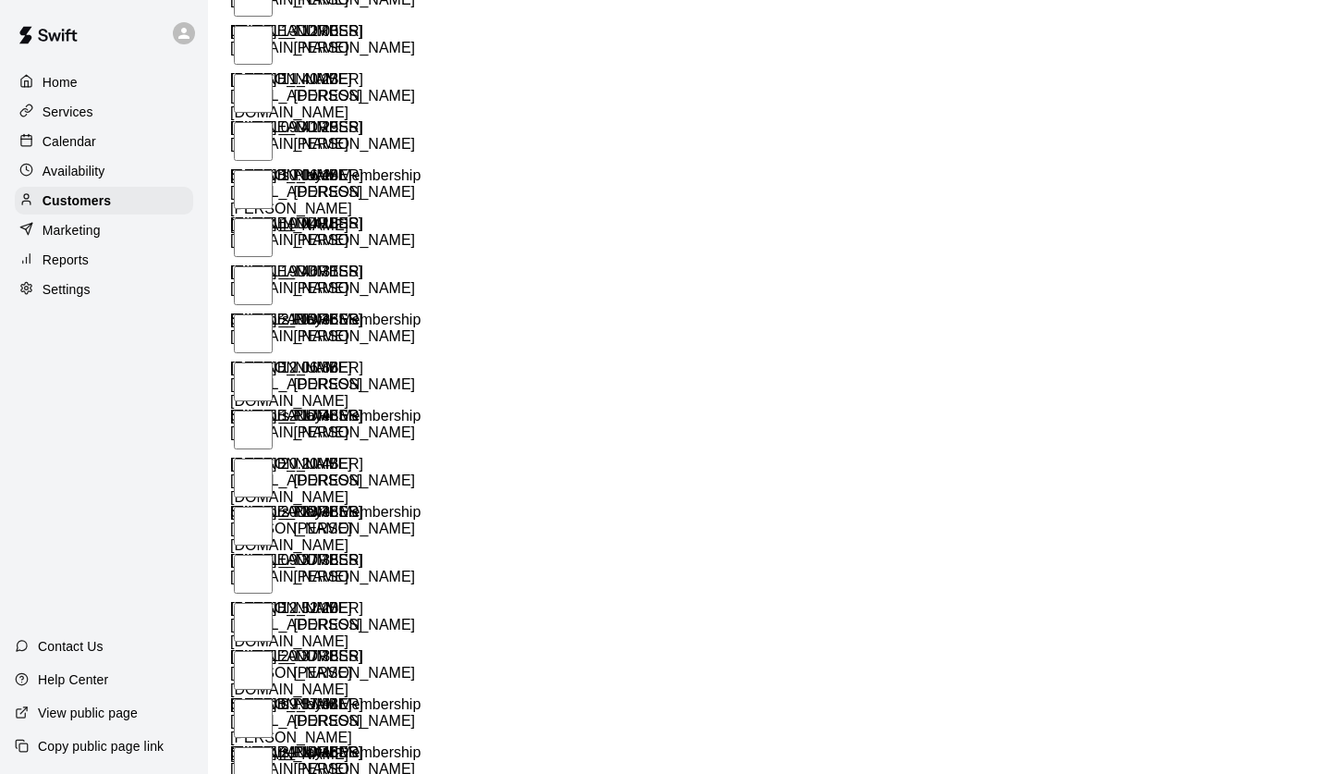
scroll to position [4427, 0]
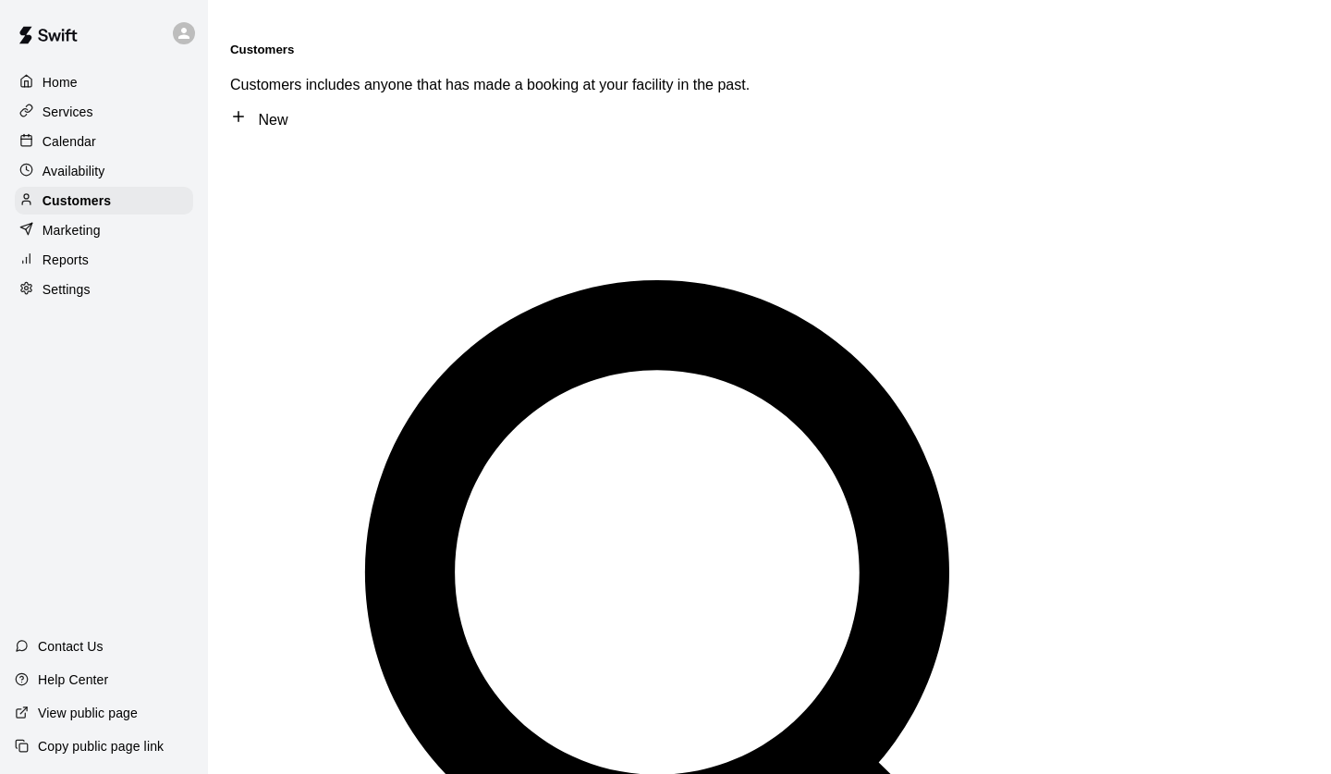
scroll to position [0, 0]
click at [91, 141] on p "Calendar" at bounding box center [70, 141] width 54 height 18
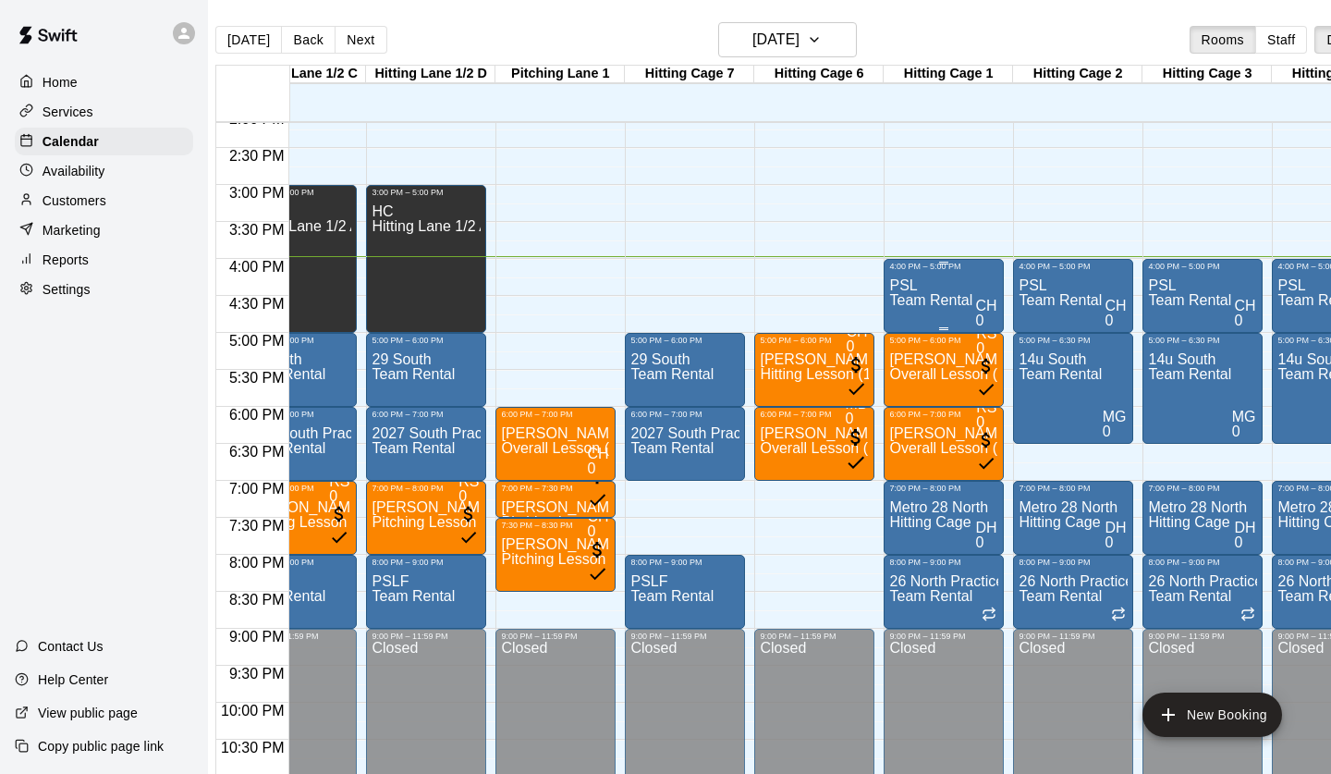
scroll to position [1048, 551]
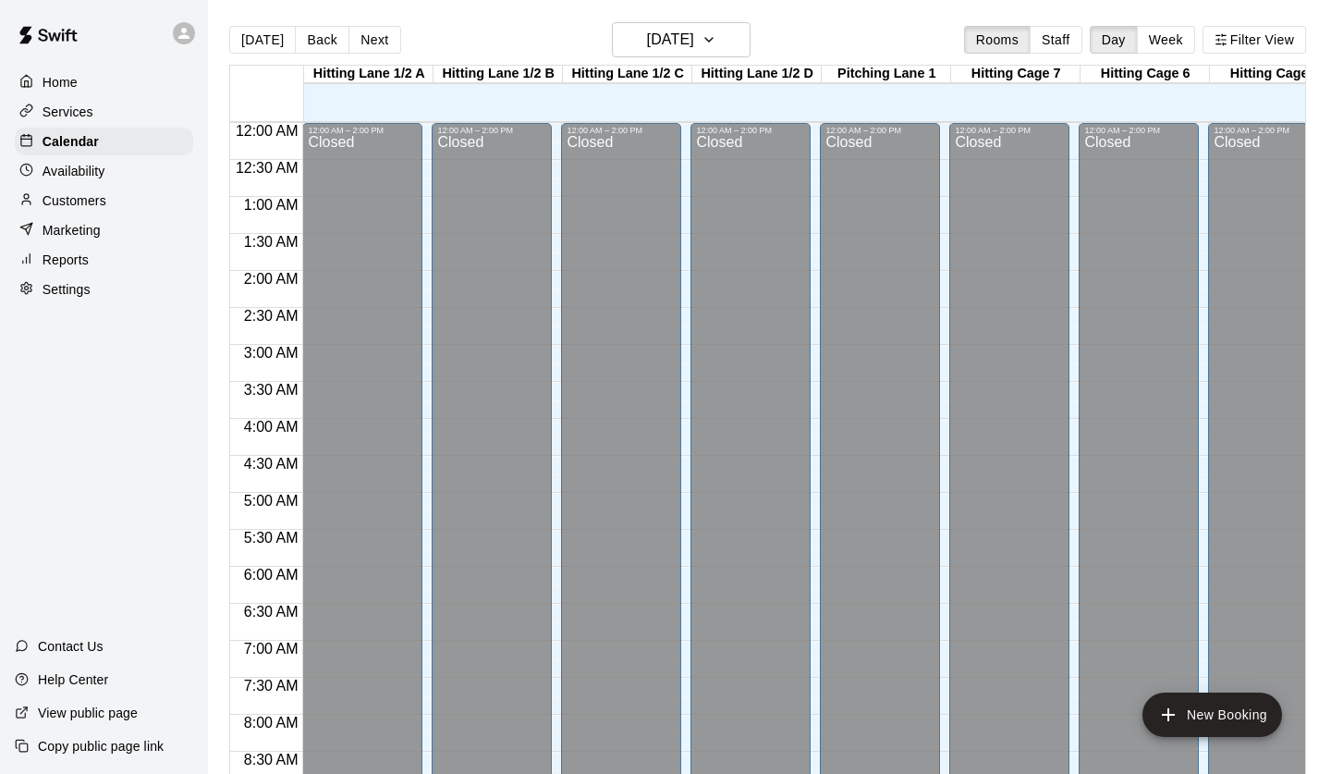
scroll to position [1048, 0]
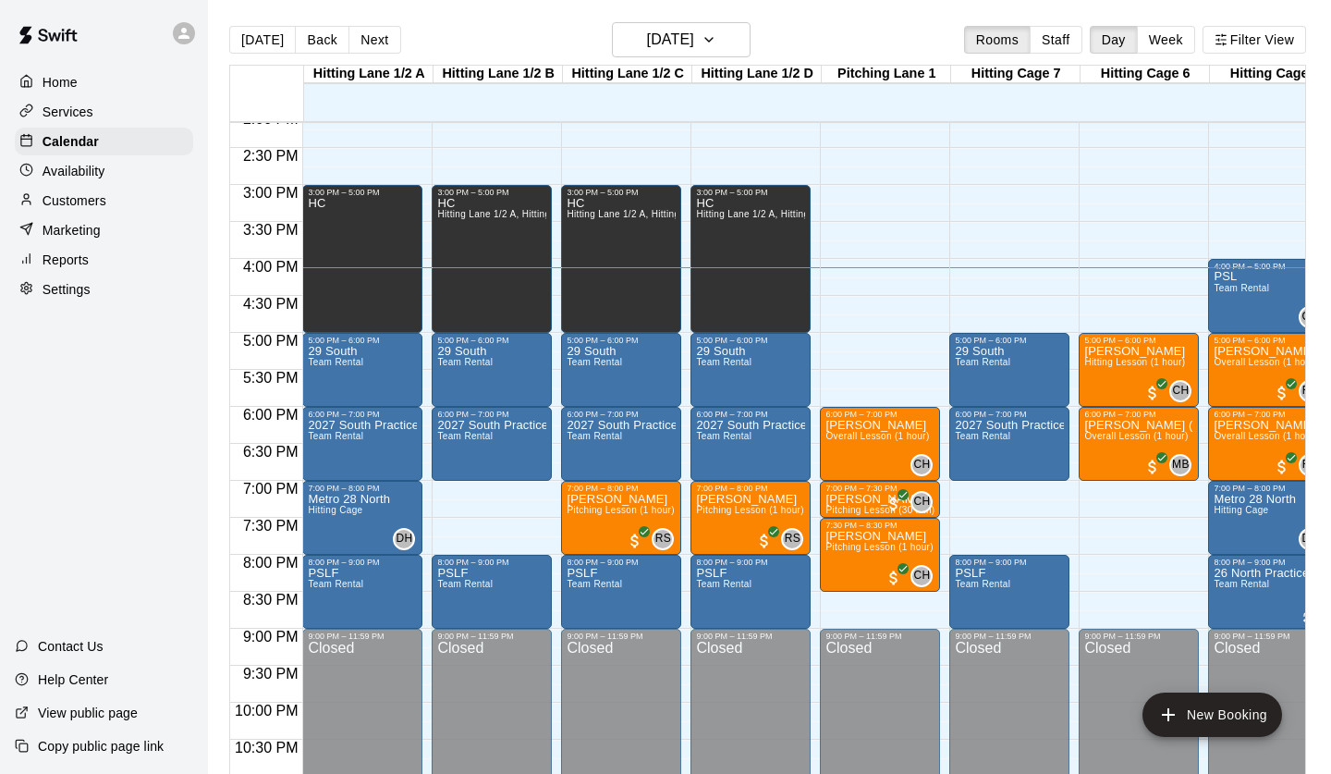
click at [86, 195] on p "Customers" at bounding box center [75, 200] width 64 height 18
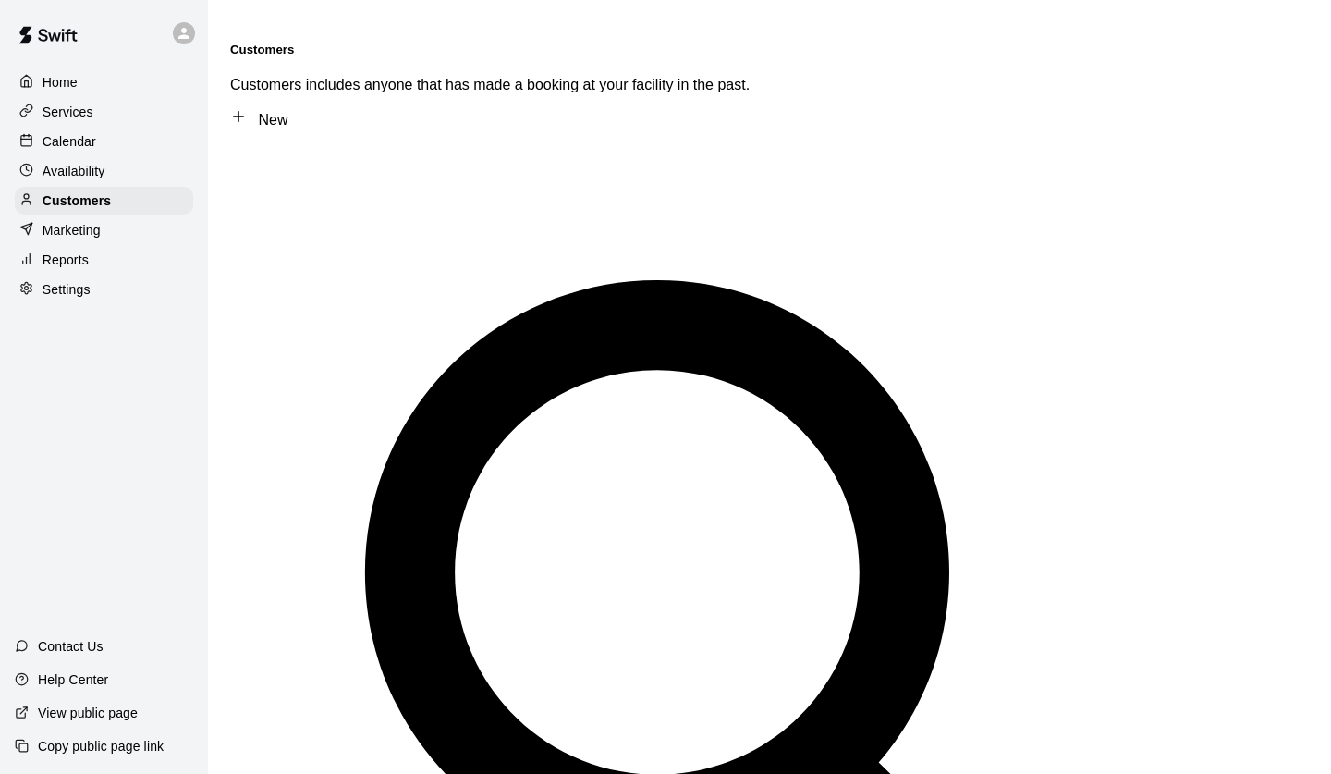
type input "**"
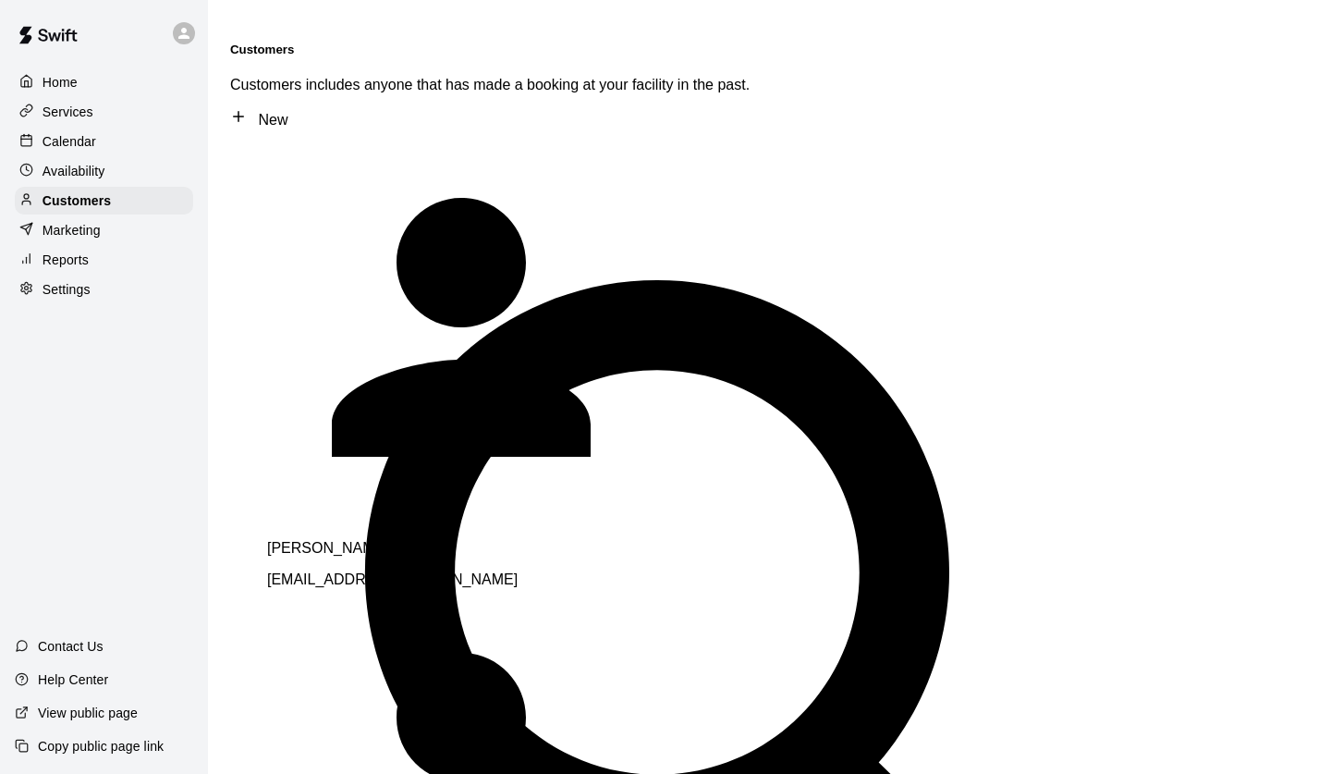
scroll to position [166, 0]
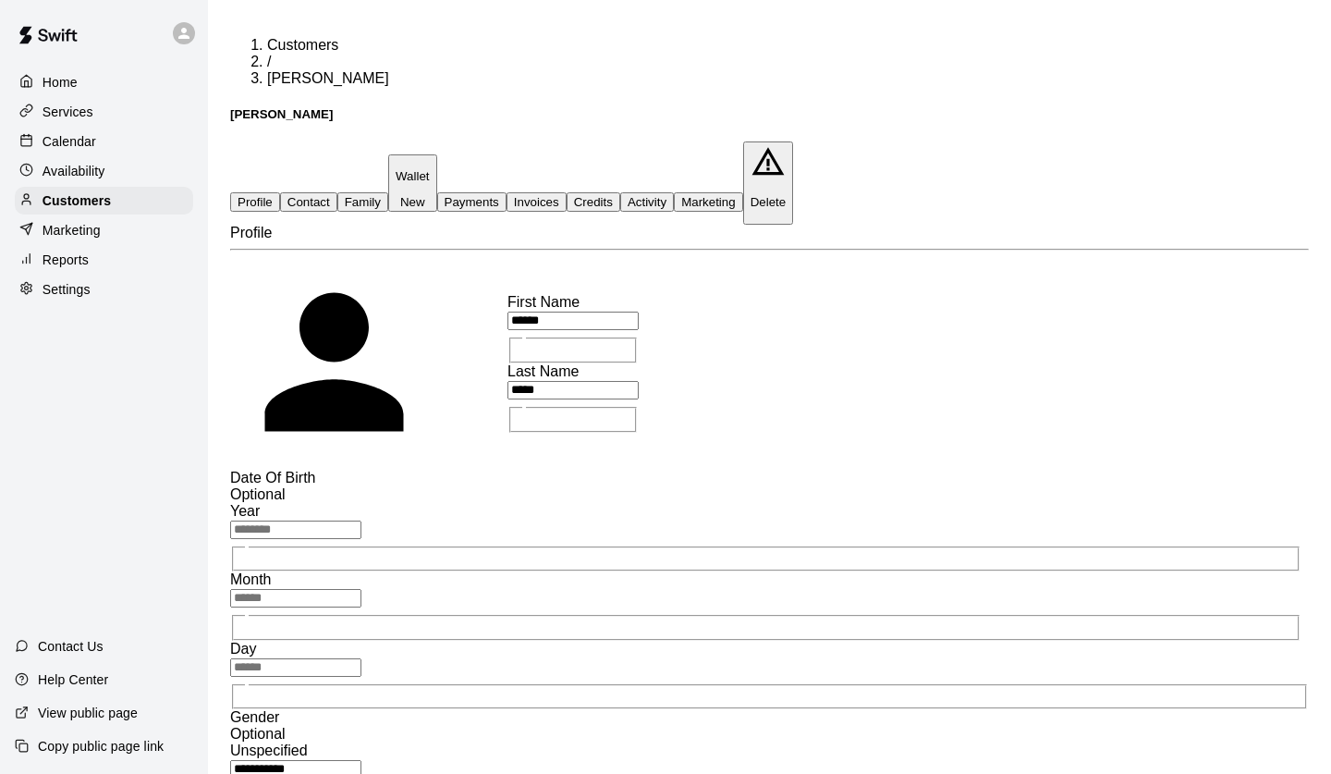
click at [674, 192] on button "Activity" at bounding box center [647, 201] width 54 height 19
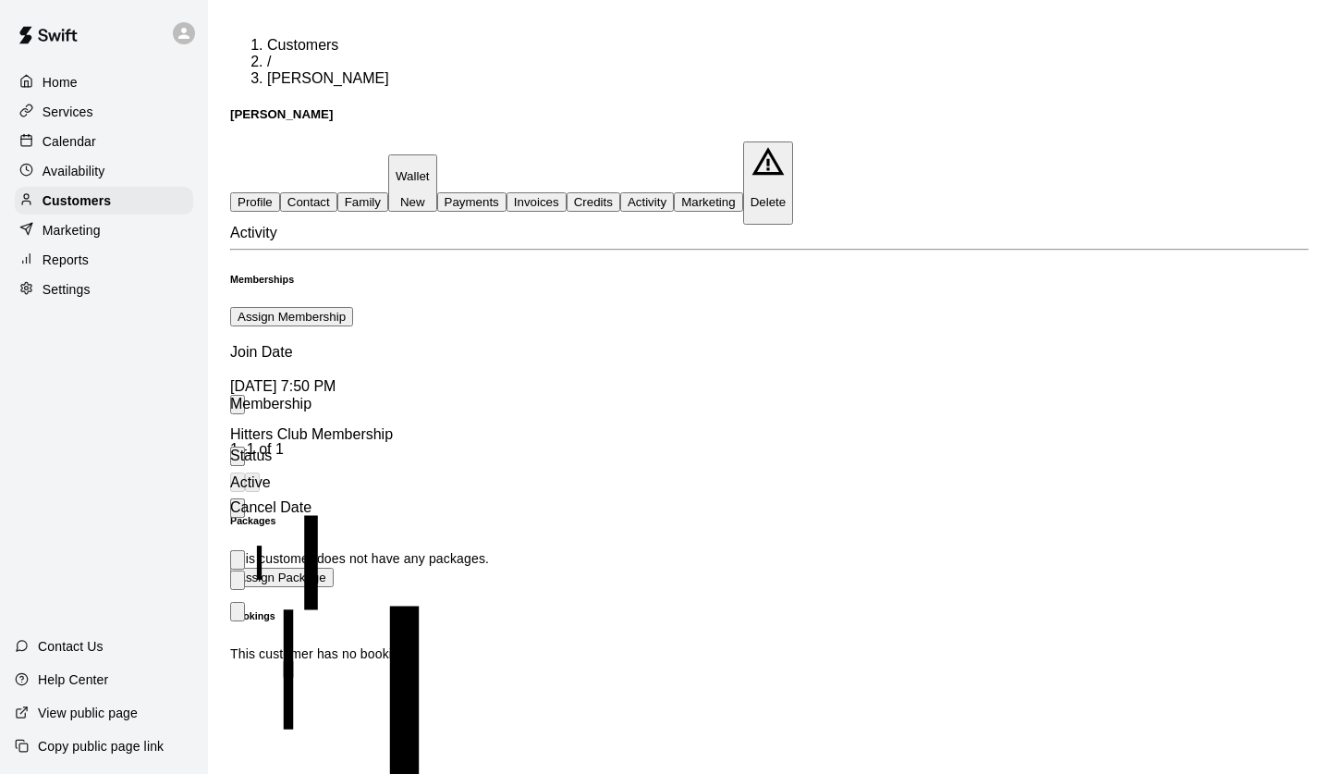
click at [620, 192] on button "Credits" at bounding box center [594, 201] width 54 height 19
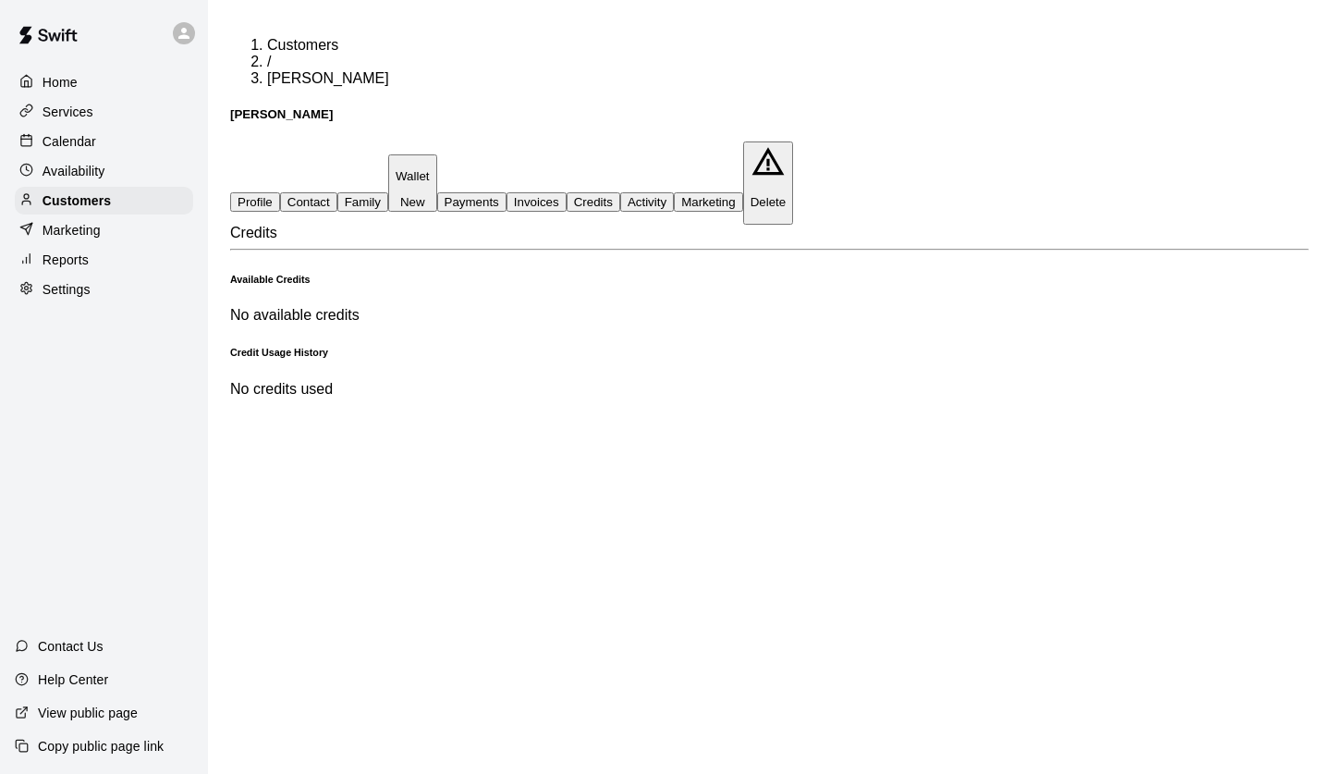
click at [276, 192] on button "Profile" at bounding box center [255, 201] width 50 height 19
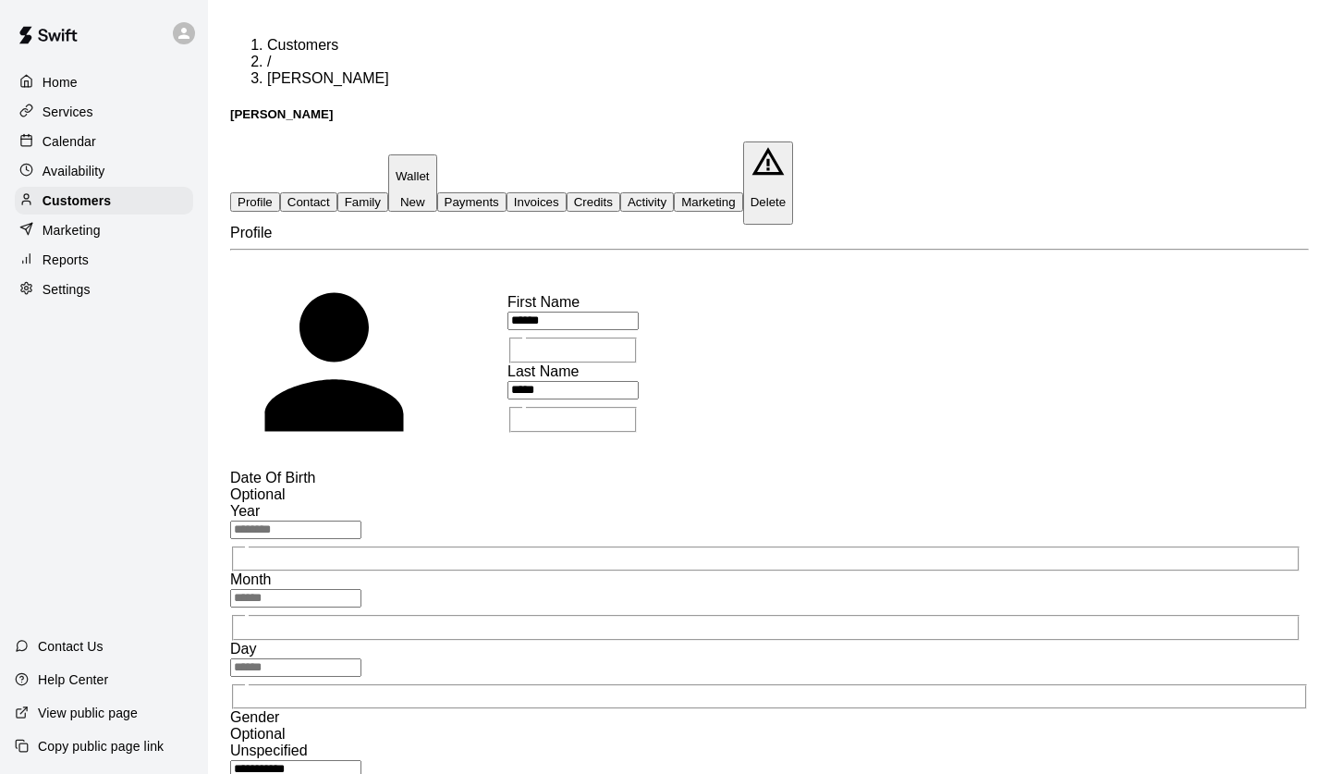
click at [337, 192] on button "Contact" at bounding box center [308, 201] width 57 height 19
select select "**"
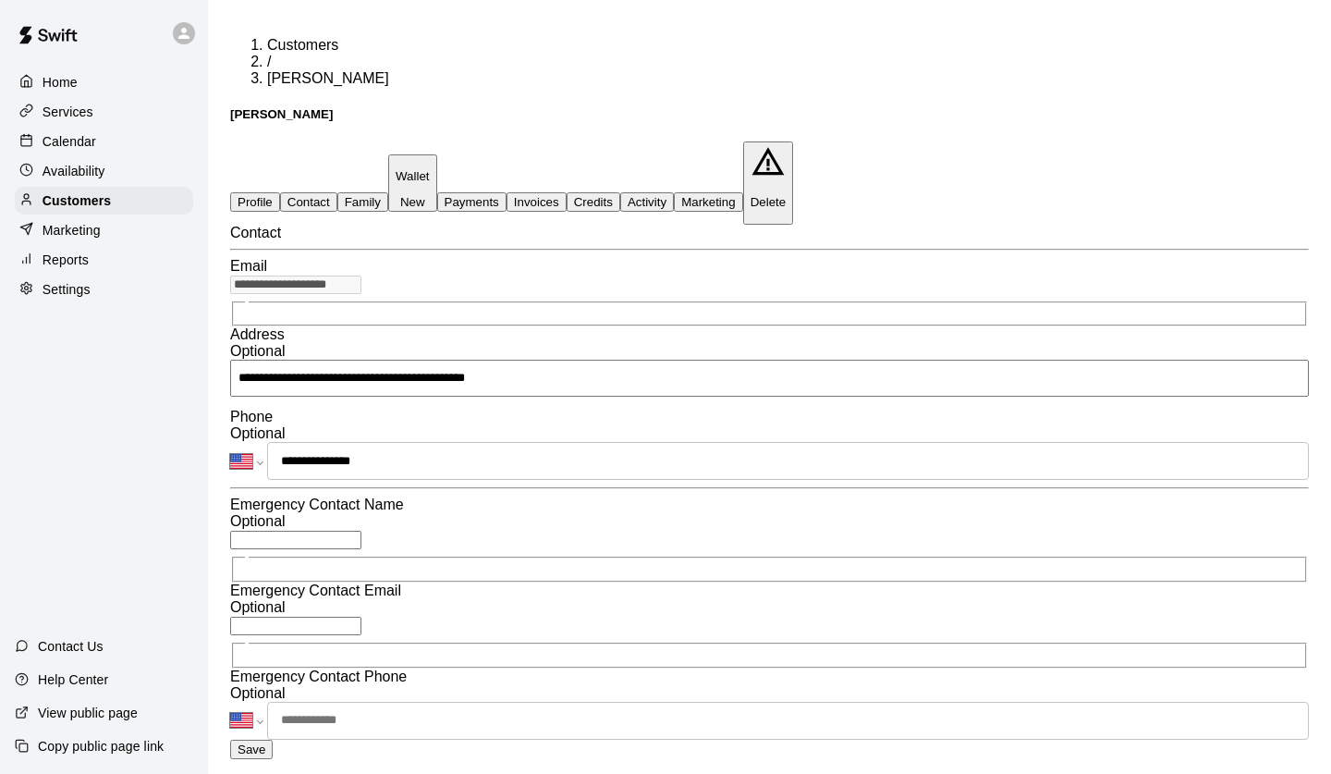
click at [674, 192] on button "Activity" at bounding box center [647, 201] width 54 height 19
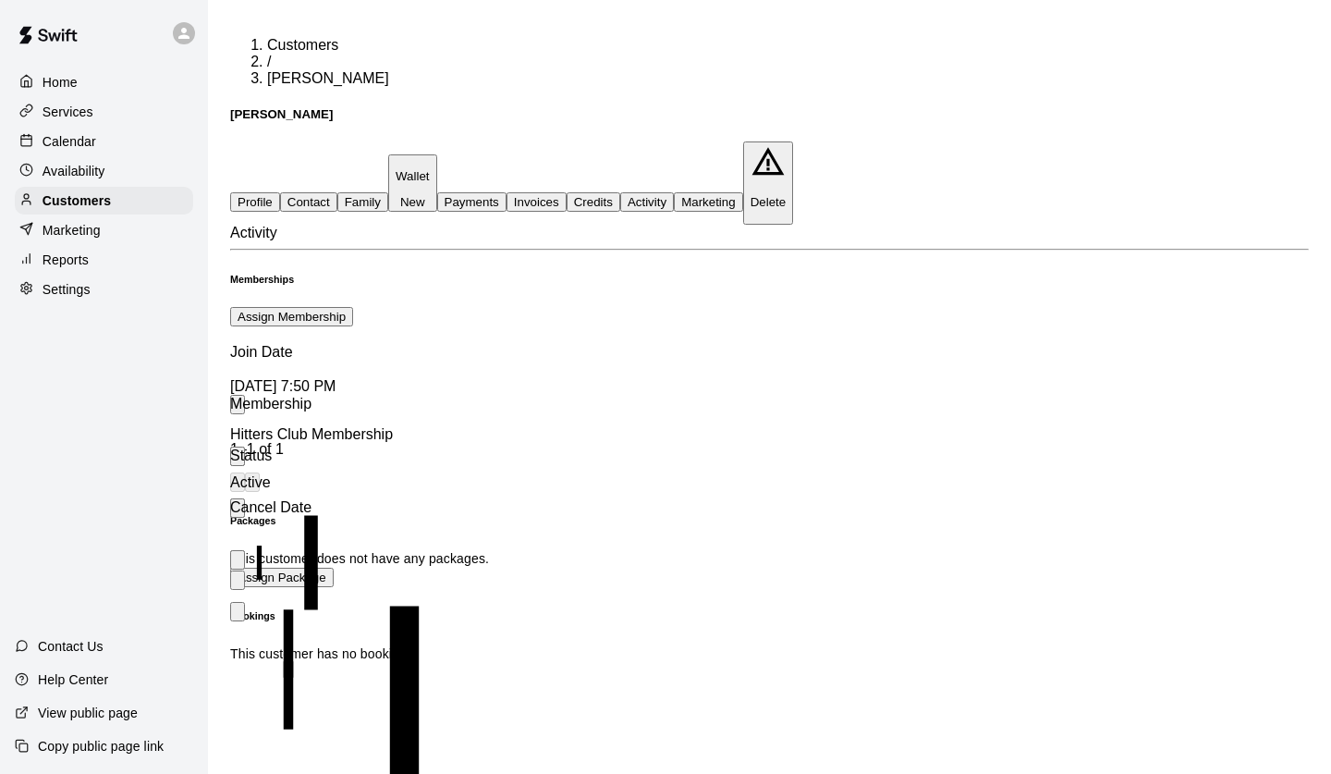
click at [334, 568] on button "Assign Package" at bounding box center [282, 577] width 104 height 19
type input "**********"
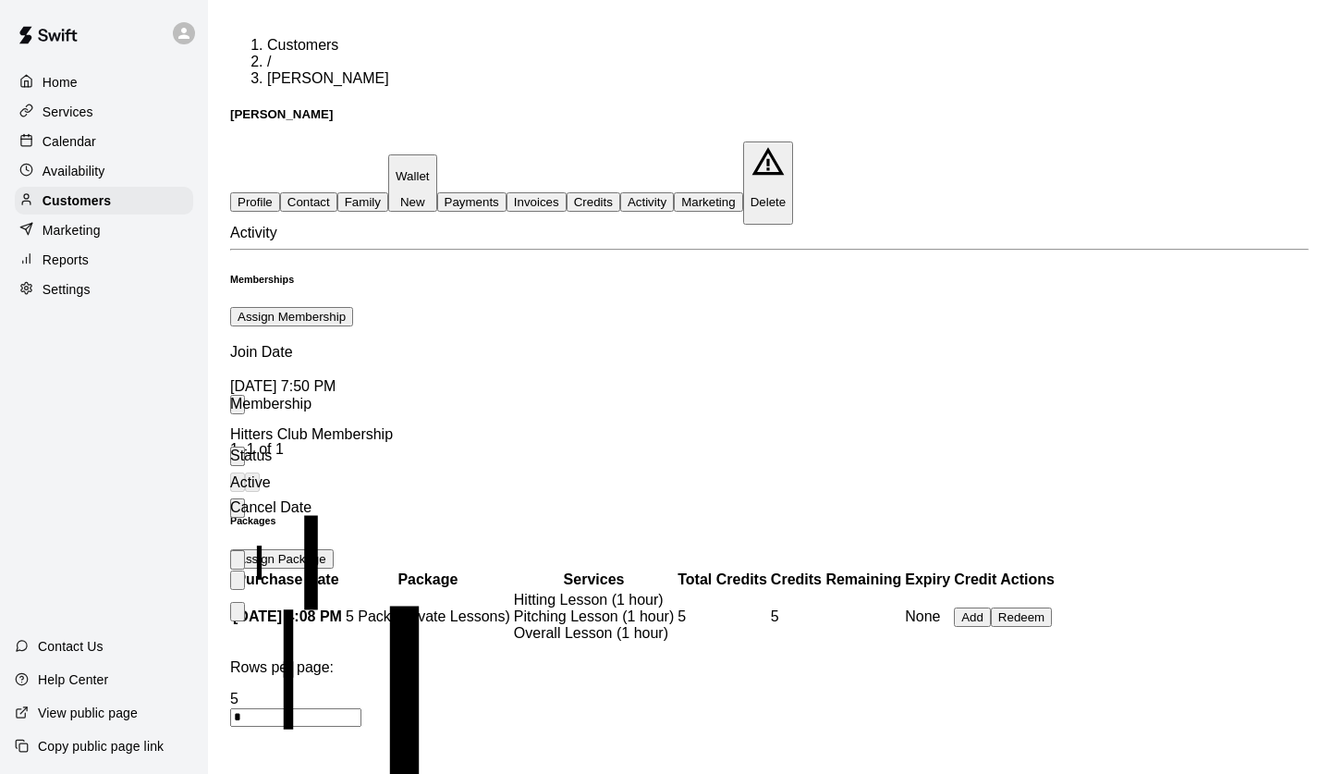
scroll to position [80, 0]
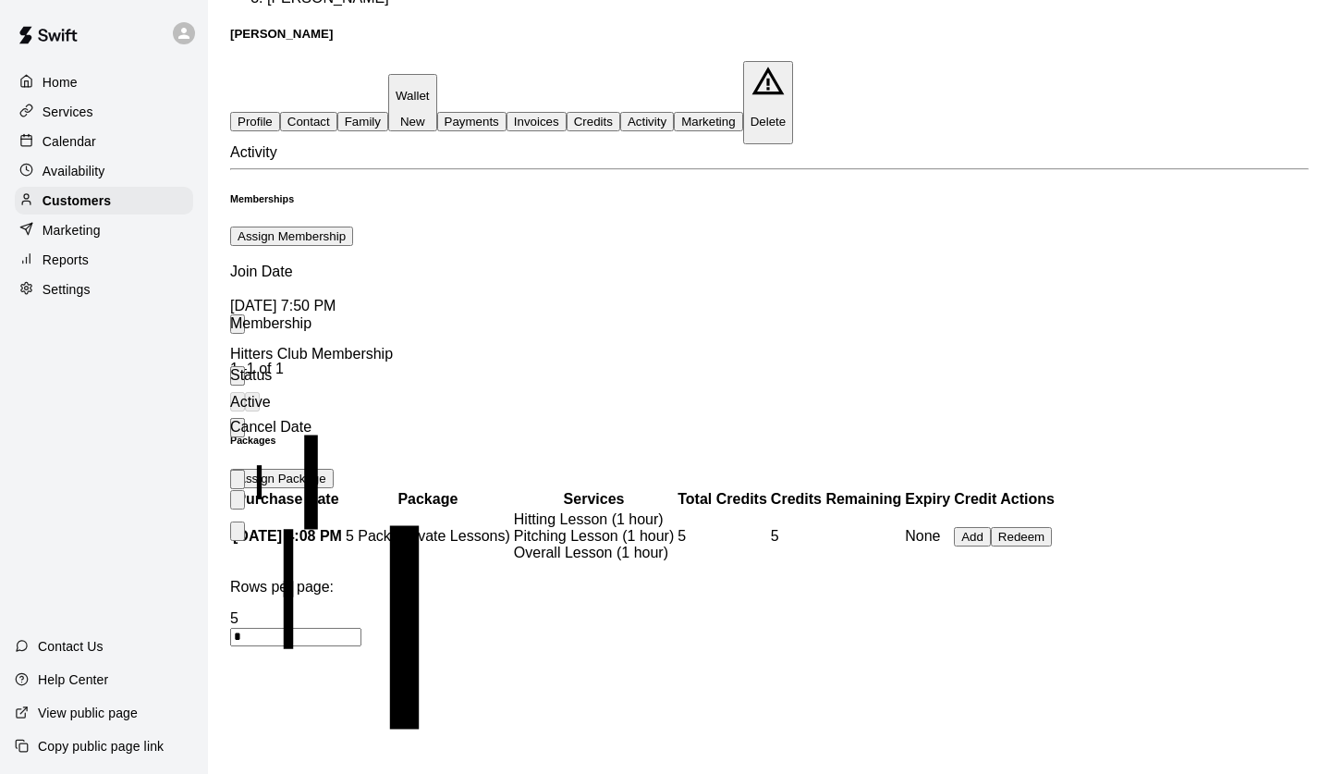
click at [1032, 546] on button "Redeem" at bounding box center [1021, 536] width 61 height 19
type input "*"
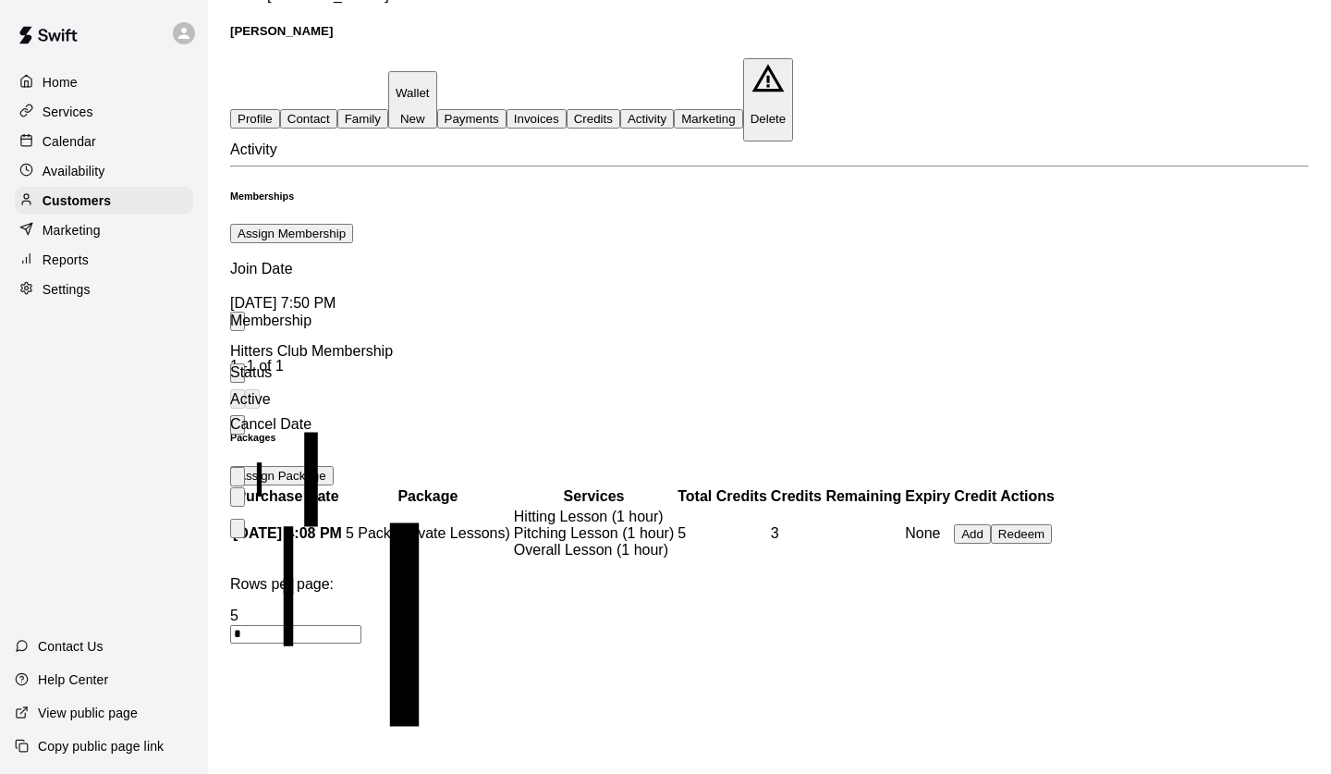
scroll to position [82, 0]
click at [72, 84] on p "Home" at bounding box center [60, 82] width 35 height 18
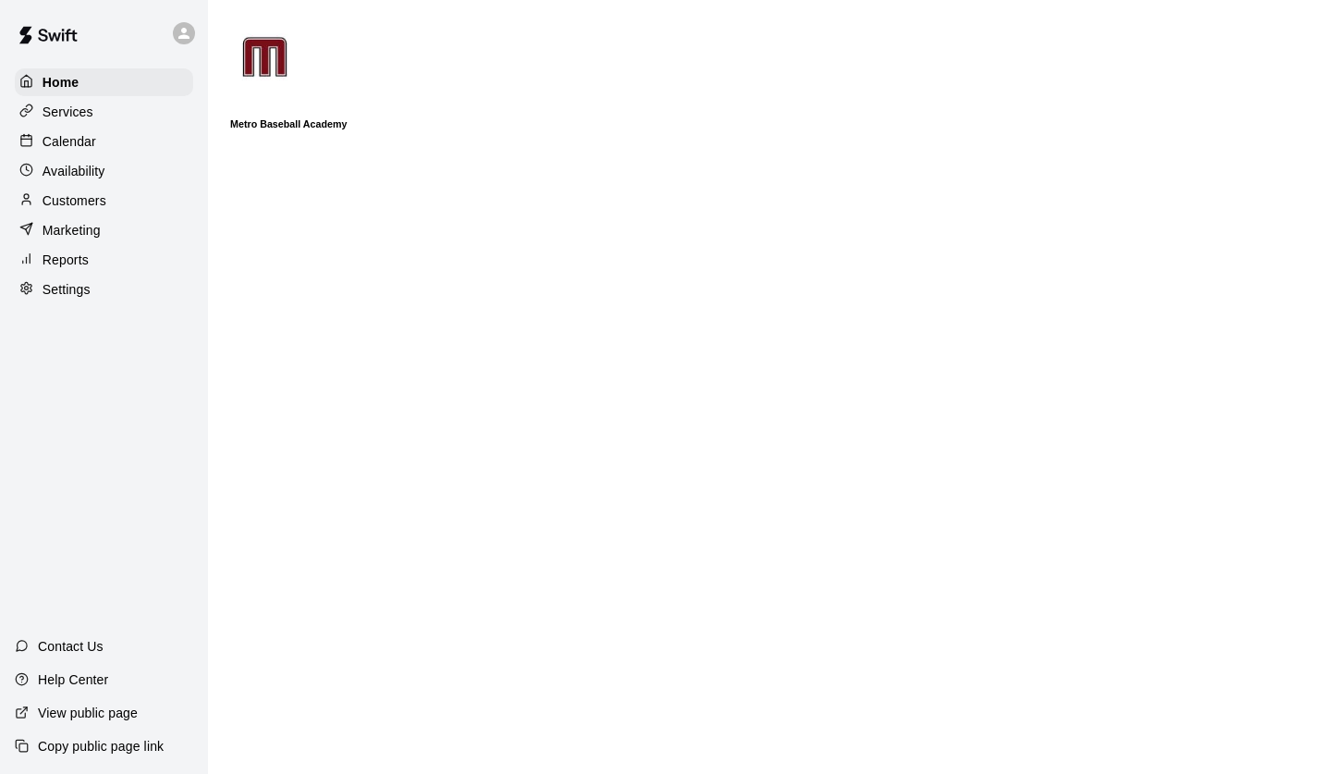
click at [176, 131] on div "Calendar" at bounding box center [104, 142] width 178 height 28
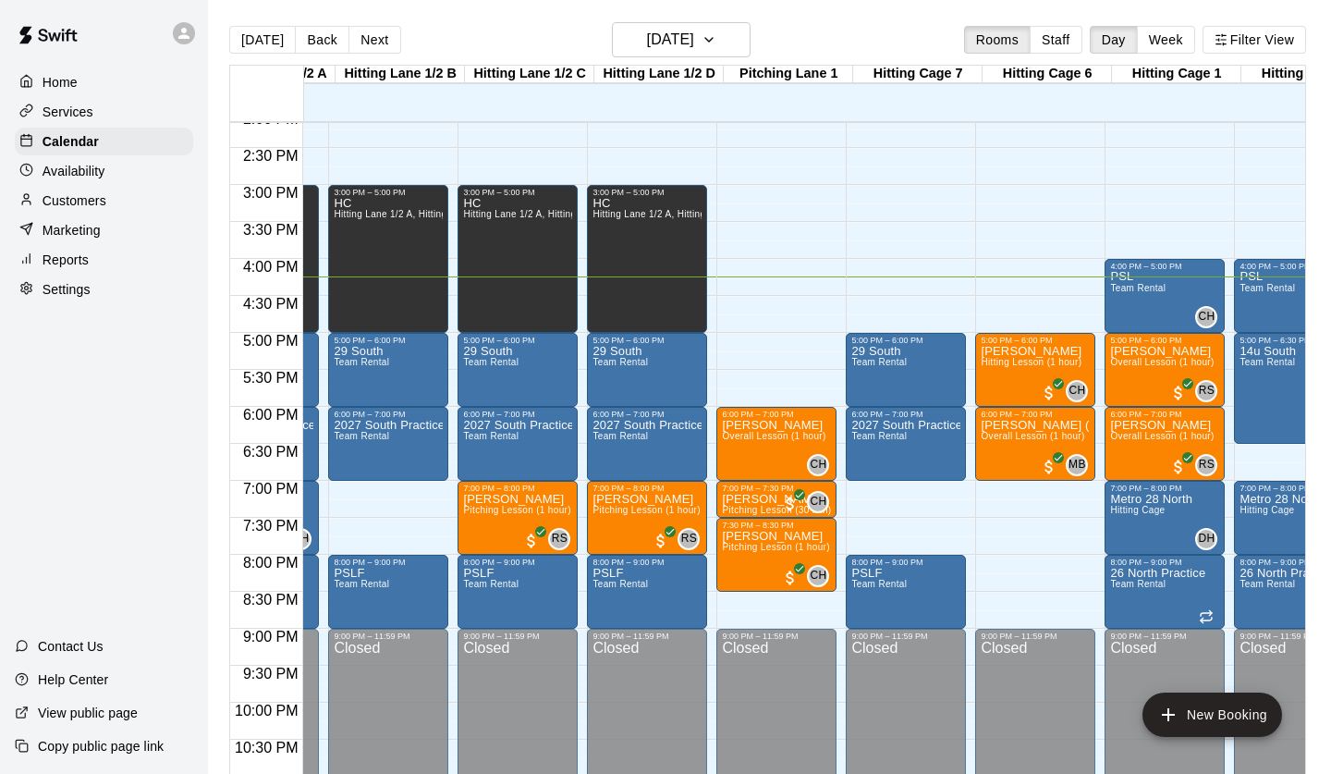
scroll to position [1045, 124]
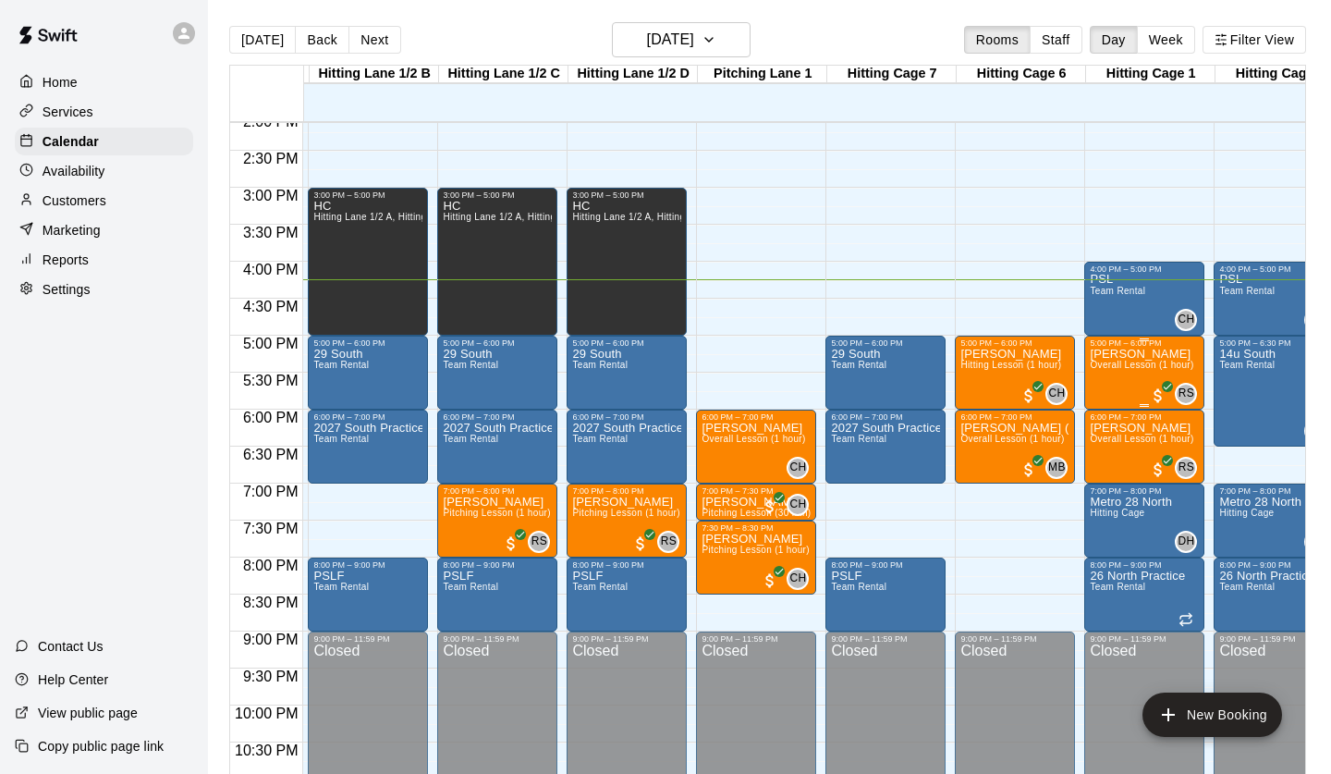
click at [1148, 374] on div "Kingslee Doe Overall Lesson (1 hour)" at bounding box center [1142, 735] width 104 height 774
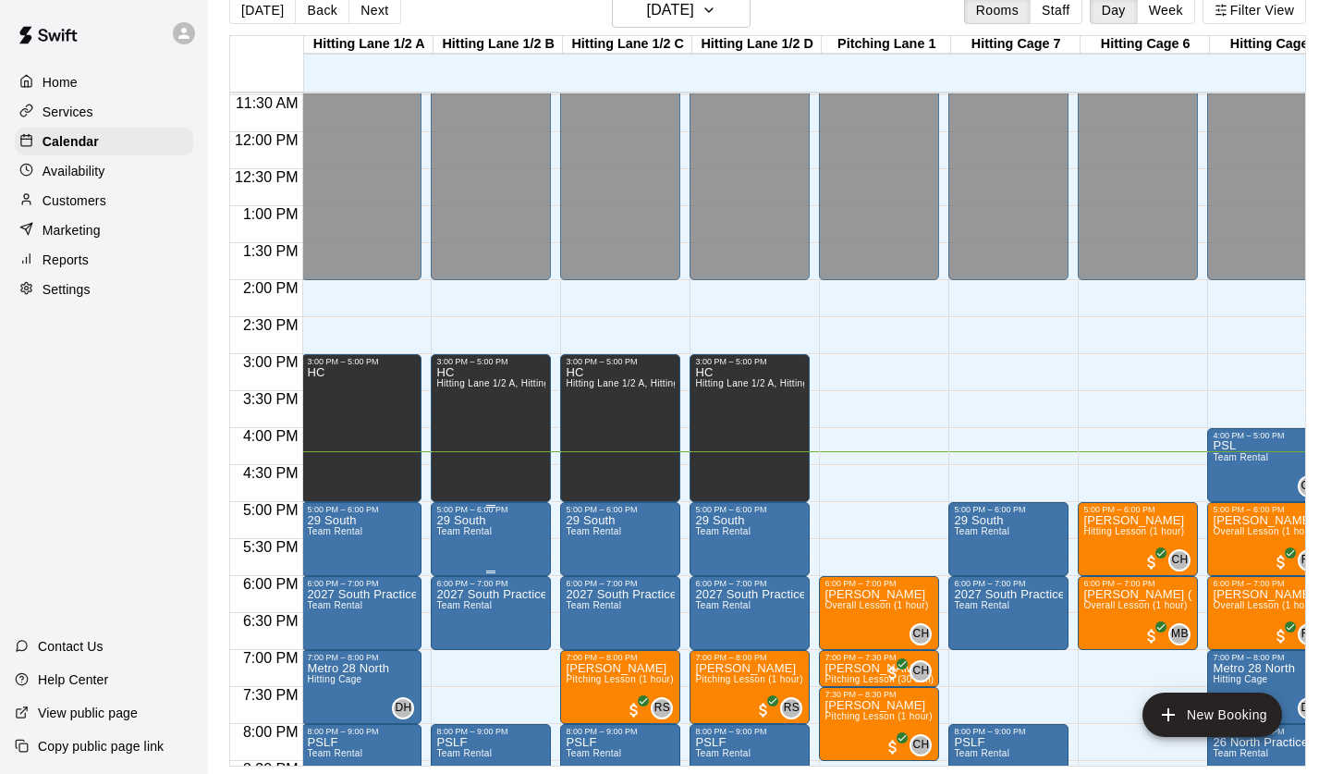
scroll to position [0, 1]
click at [647, 14] on h6 "[DATE]" at bounding box center [670, 10] width 47 height 26
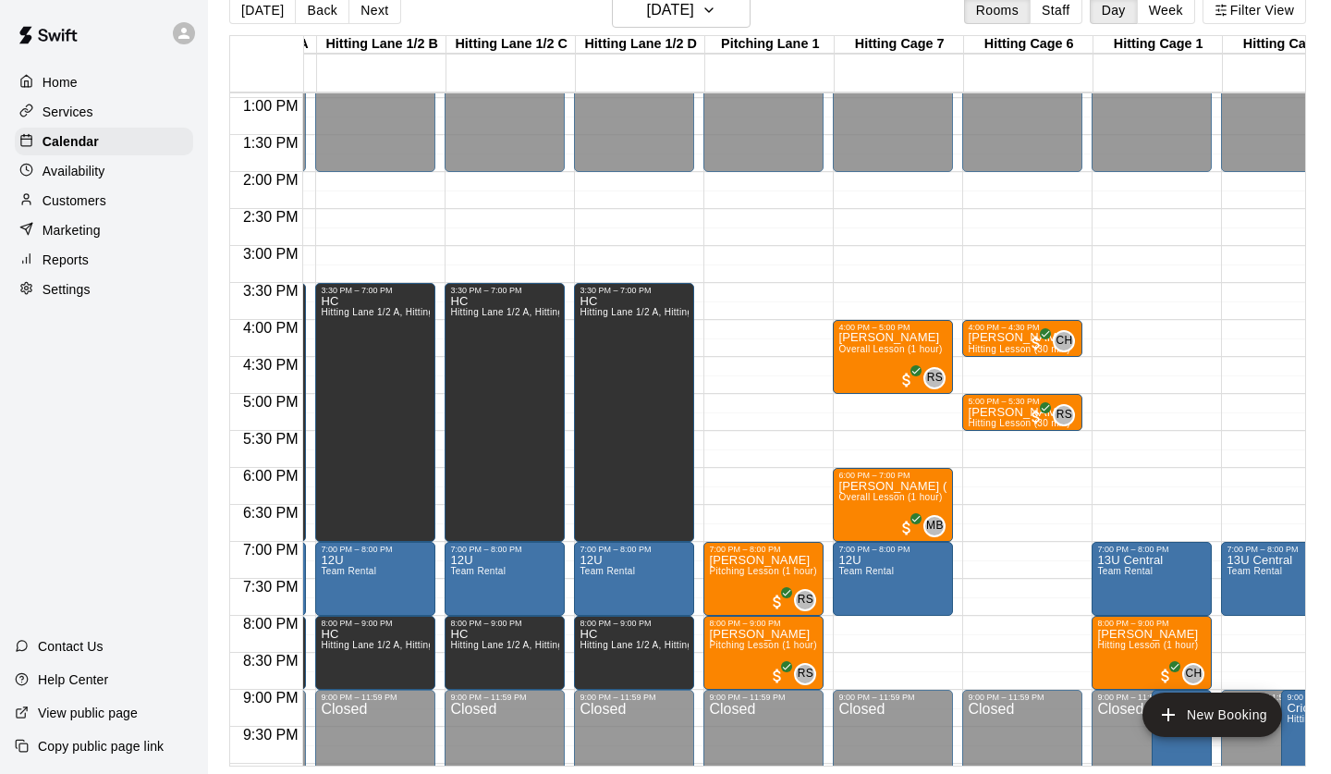
scroll to position [957, 130]
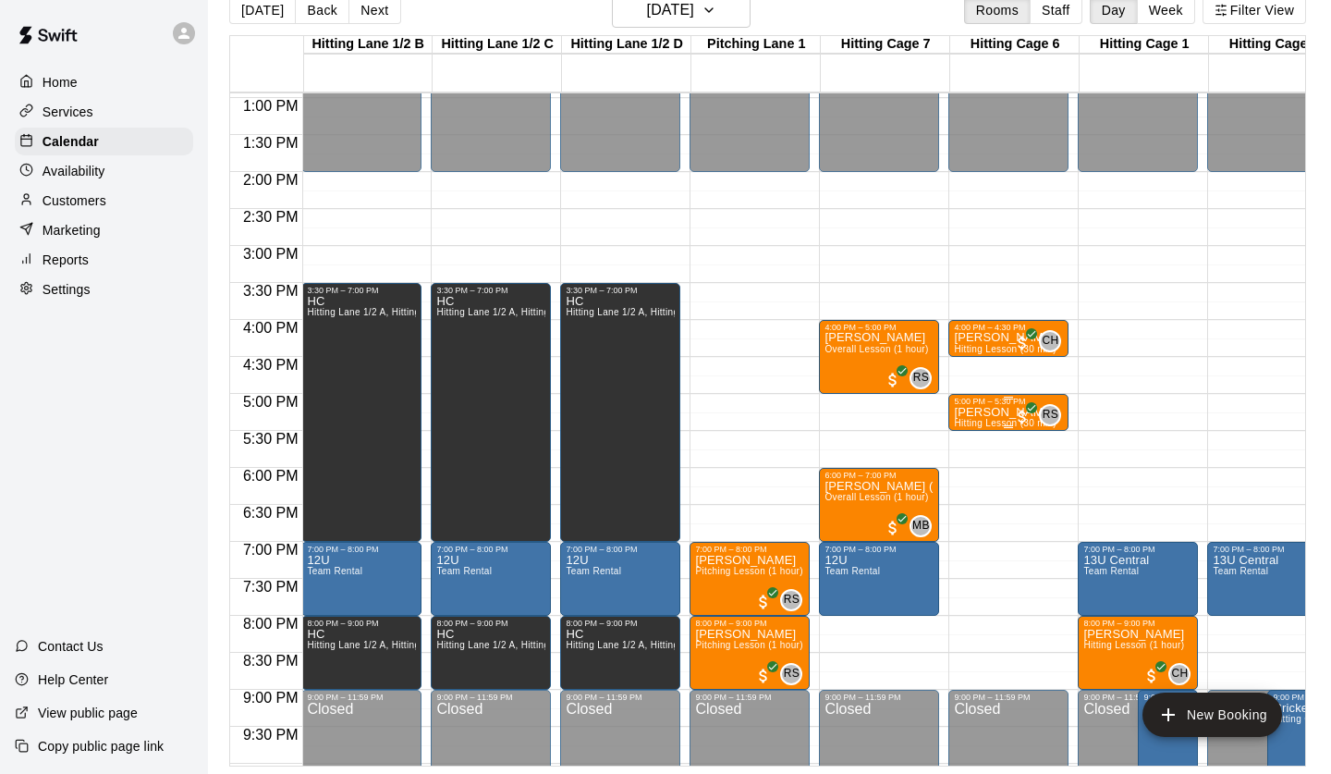
click at [990, 412] on p "Jaire Grayer" at bounding box center [1005, 412] width 103 height 0
click at [43, 773] on img "edit" at bounding box center [32, 787] width 21 height 21
click at [81, 196] on p "Customers" at bounding box center [75, 200] width 64 height 18
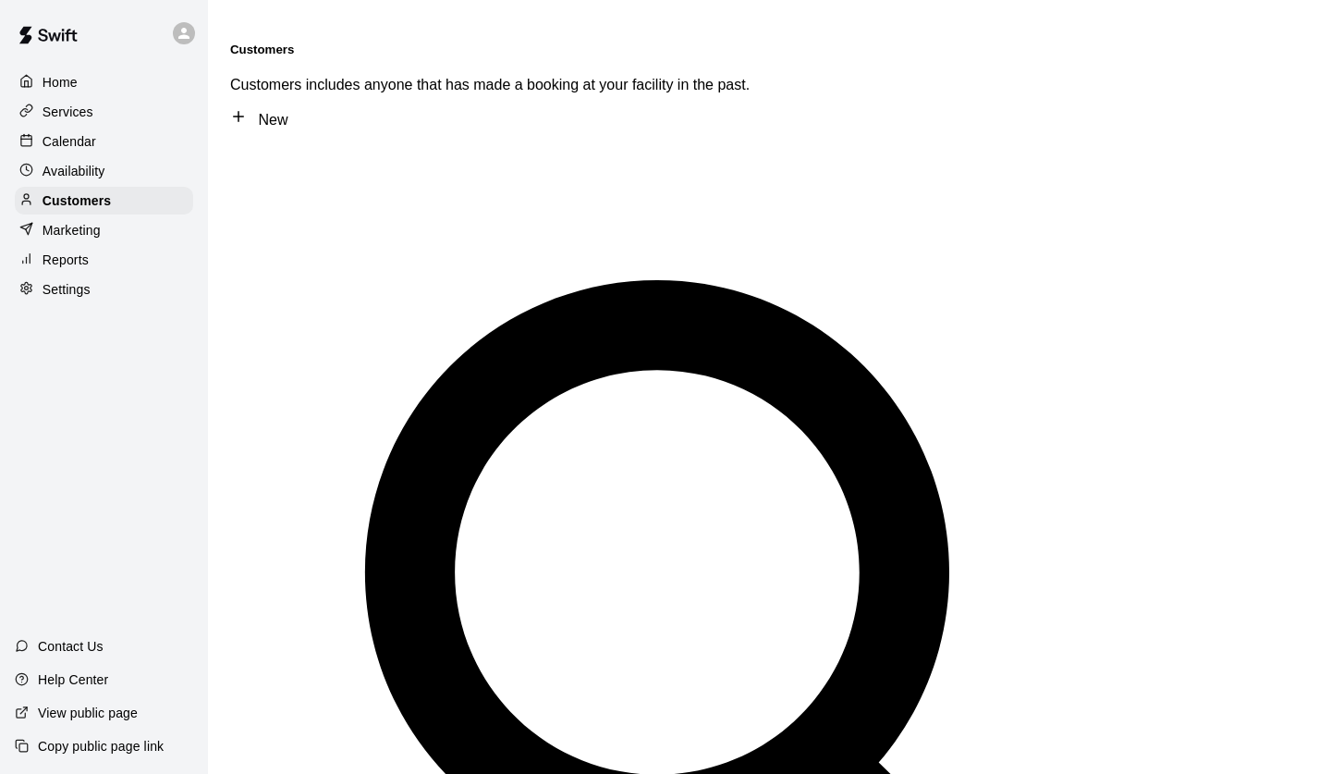
type input "******"
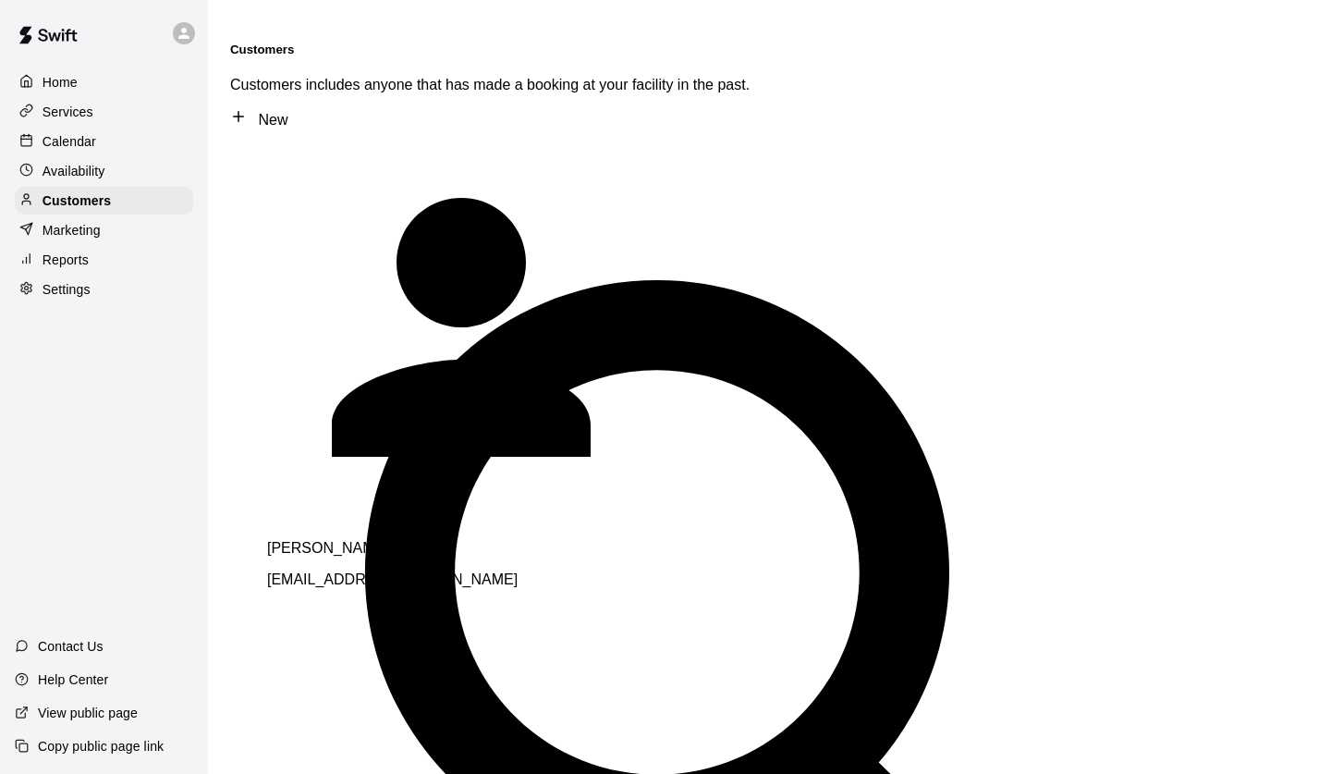
click at [303, 540] on p "Jaire Grayer" at bounding box center [526, 548] width 518 height 17
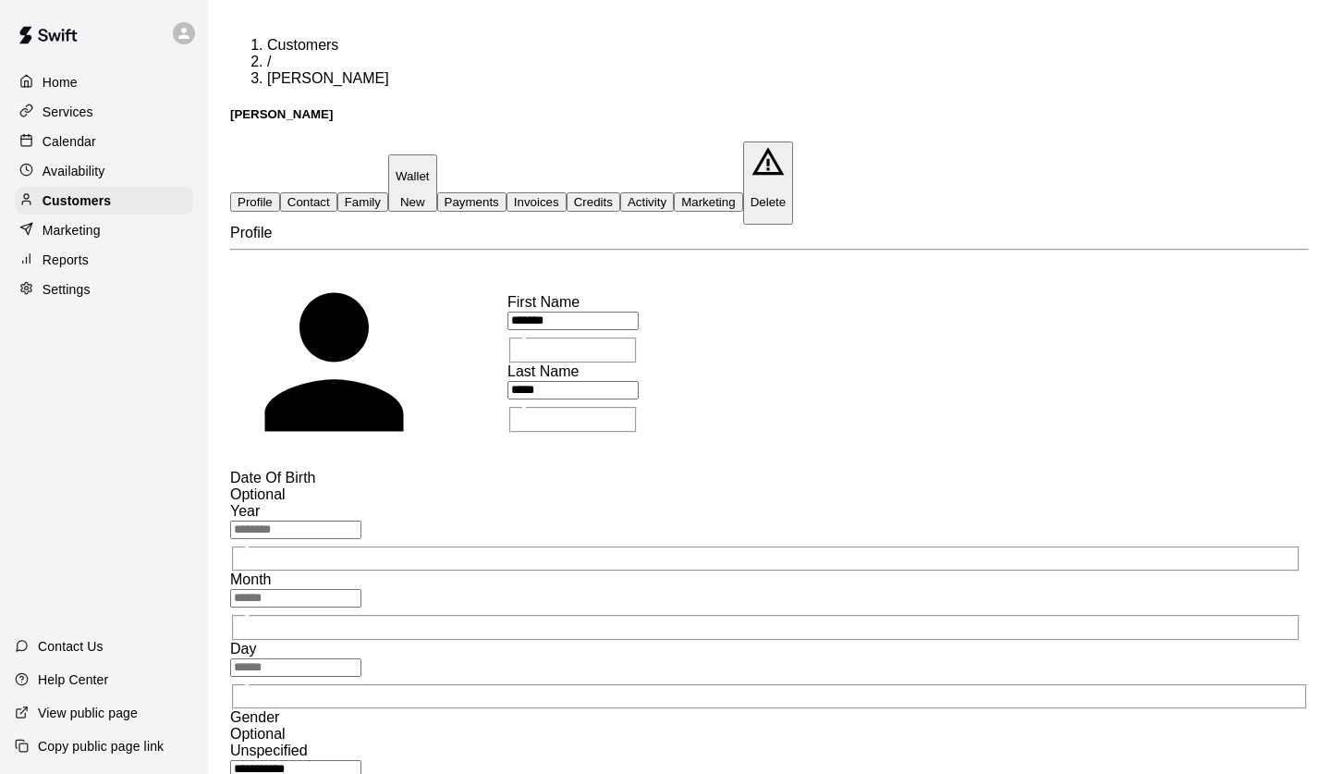
click at [620, 192] on button "Credits" at bounding box center [594, 201] width 54 height 19
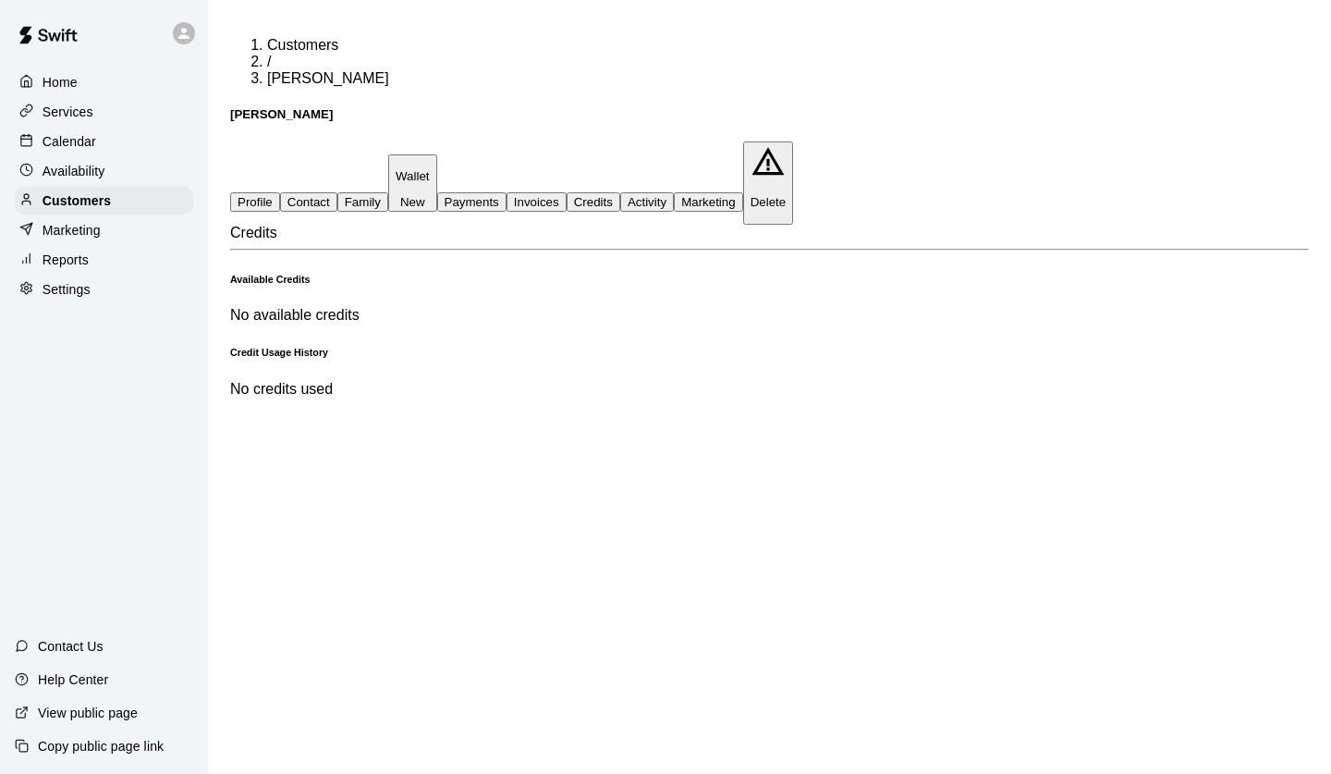
click at [430, 169] on p "Wallet" at bounding box center [413, 176] width 34 height 14
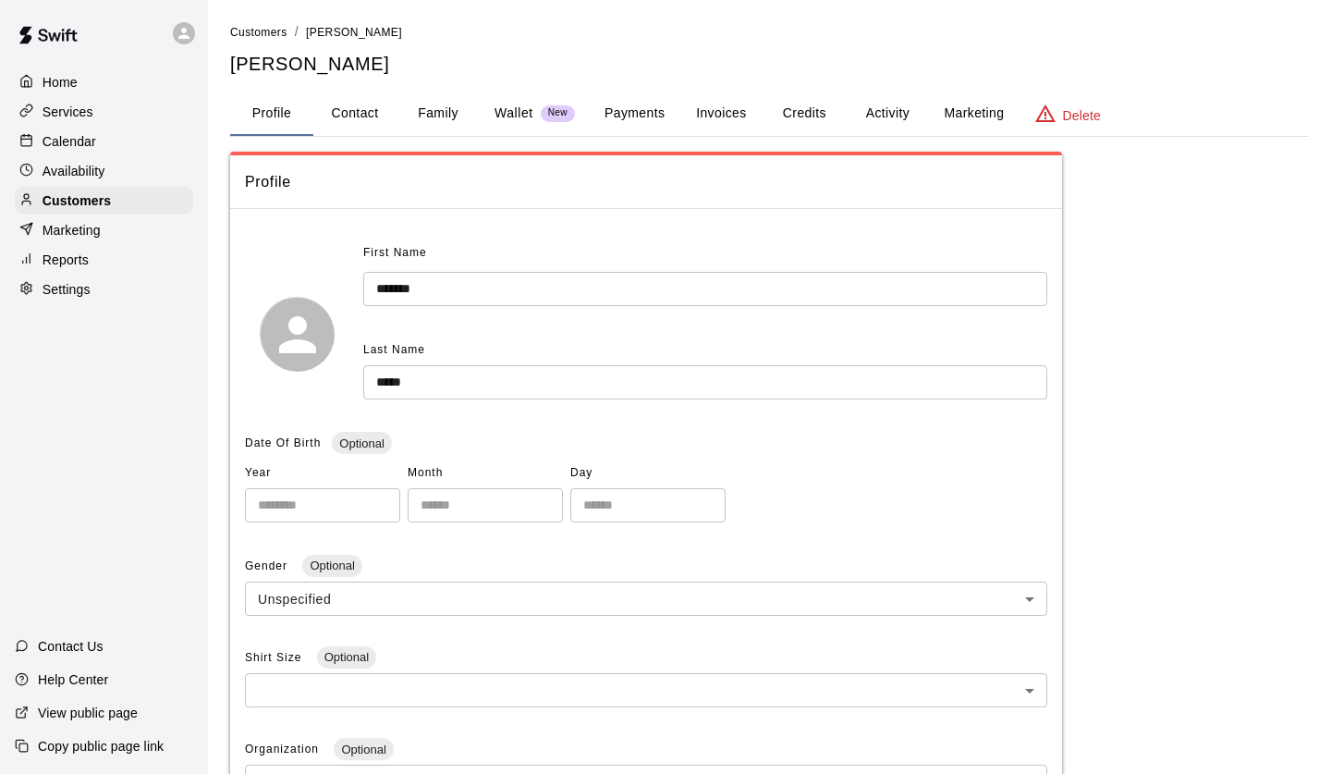
click at [519, 108] on p "Wallet" at bounding box center [514, 113] width 39 height 19
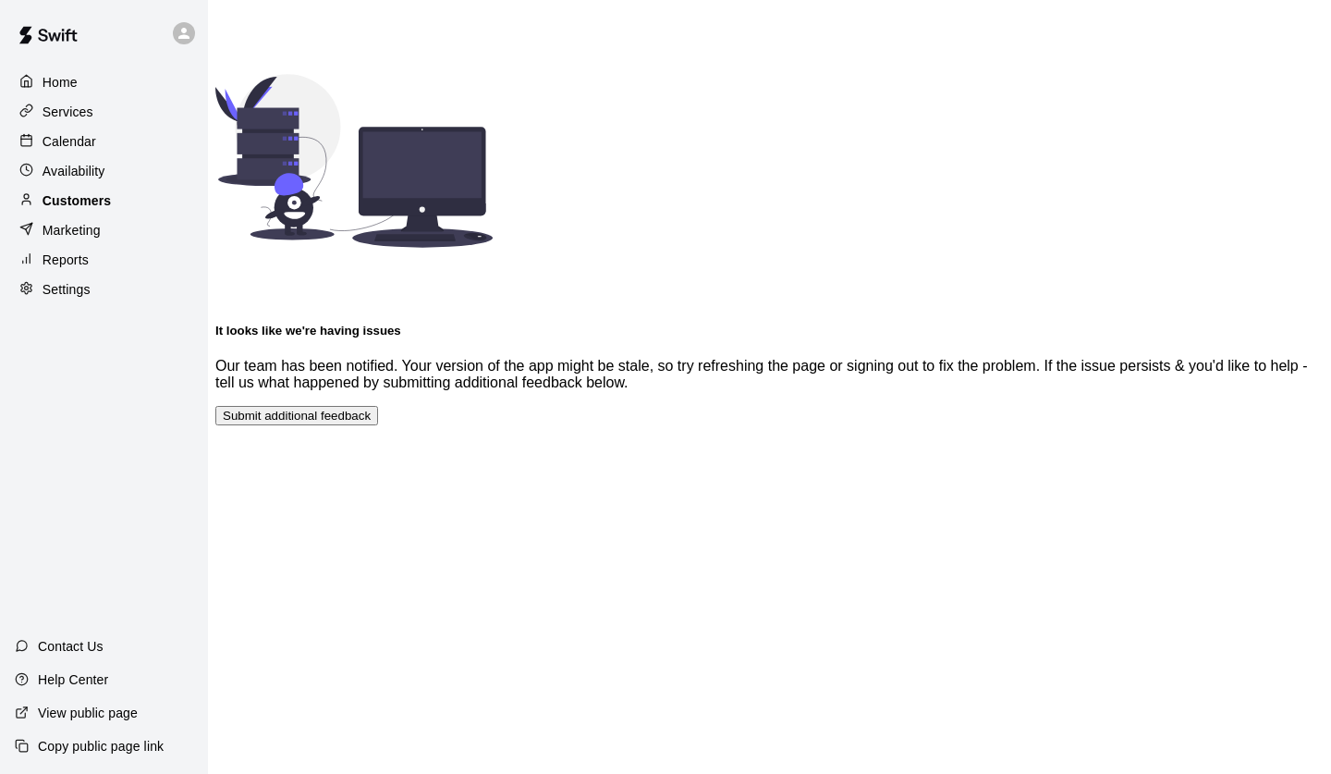
click at [87, 199] on p "Customers" at bounding box center [77, 200] width 68 height 18
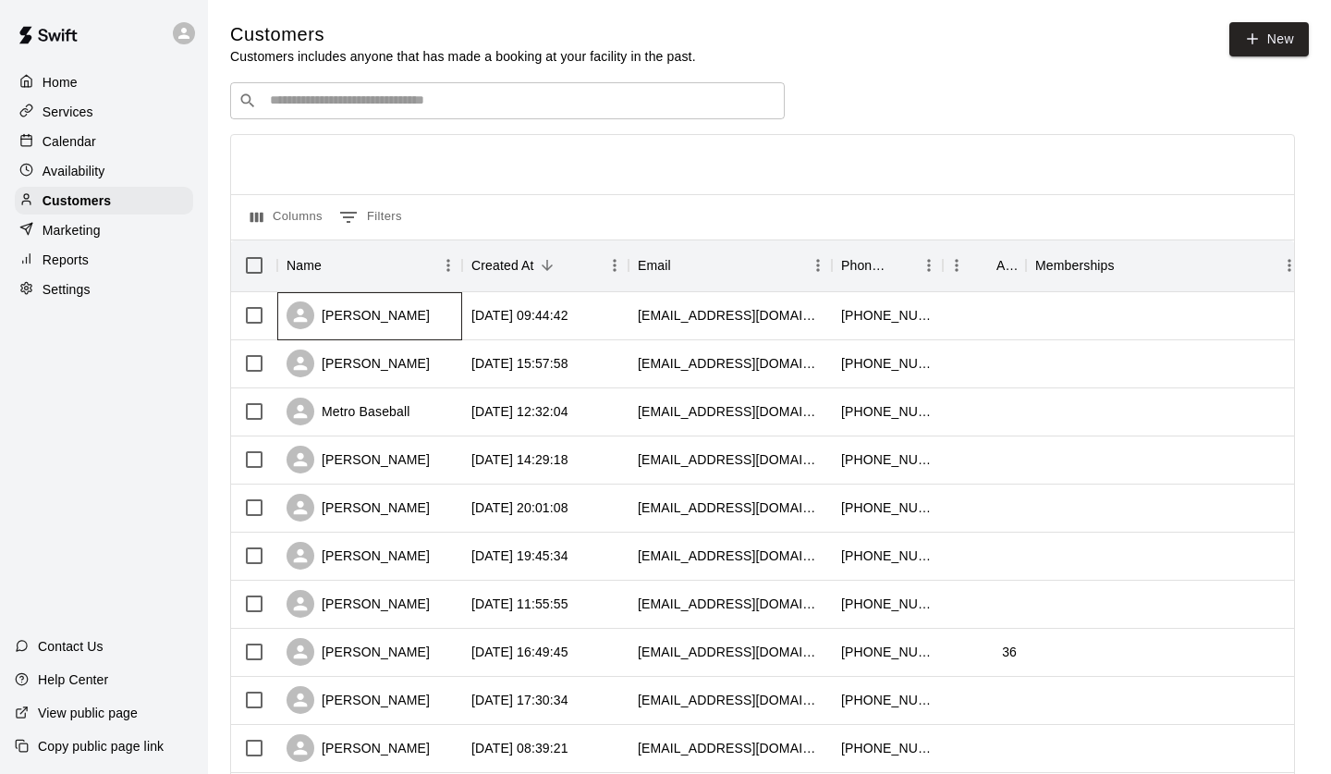
click at [360, 319] on div "[PERSON_NAME]" at bounding box center [358, 315] width 143 height 28
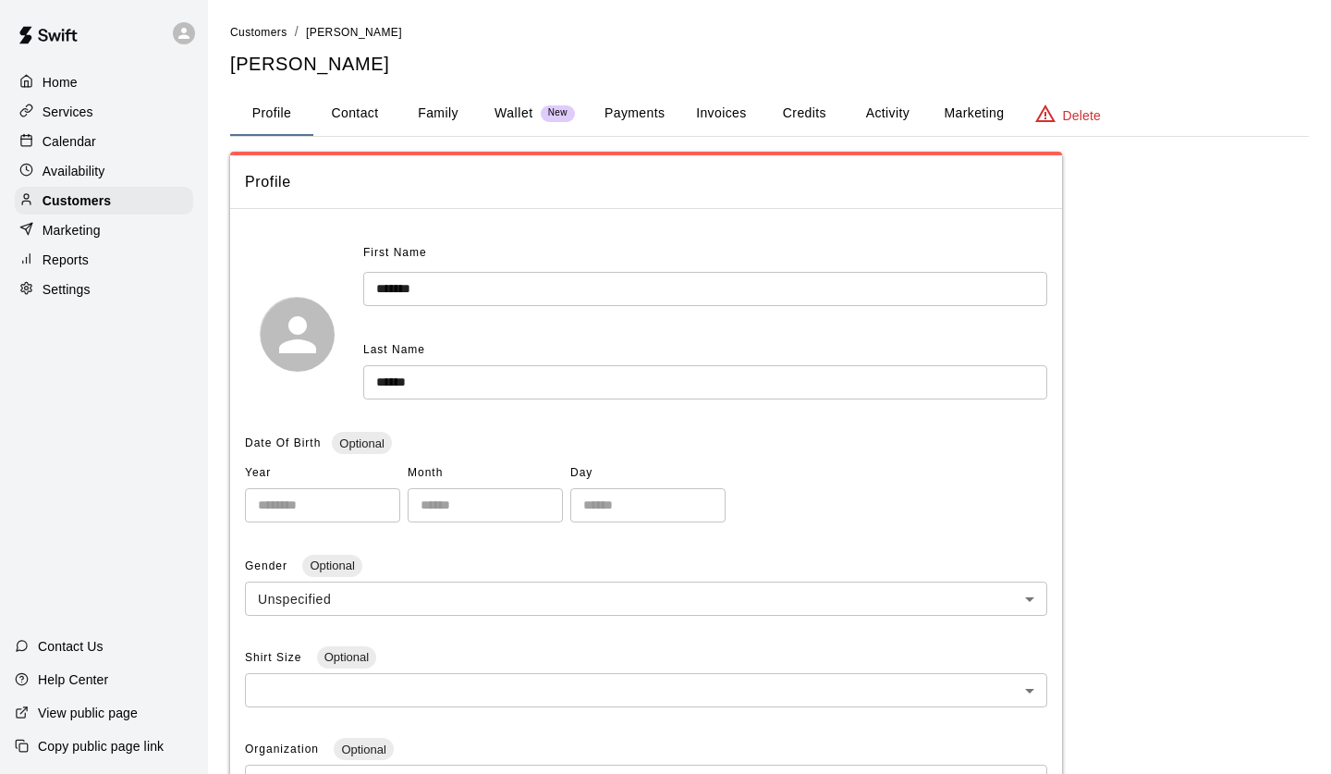
click at [257, 119] on button "Profile" at bounding box center [271, 114] width 83 height 44
click at [79, 78] on div "Home" at bounding box center [104, 82] width 178 height 28
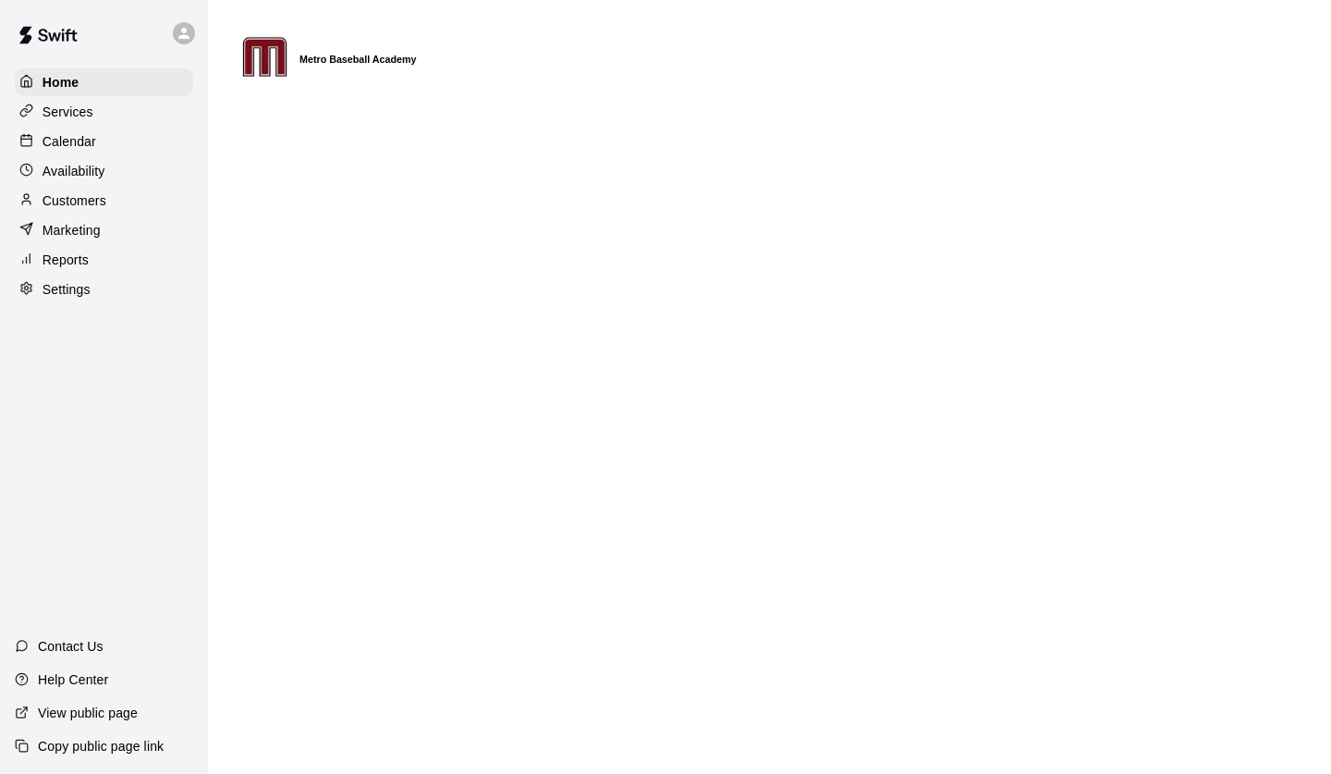
click at [67, 140] on p "Calendar" at bounding box center [70, 141] width 54 height 18
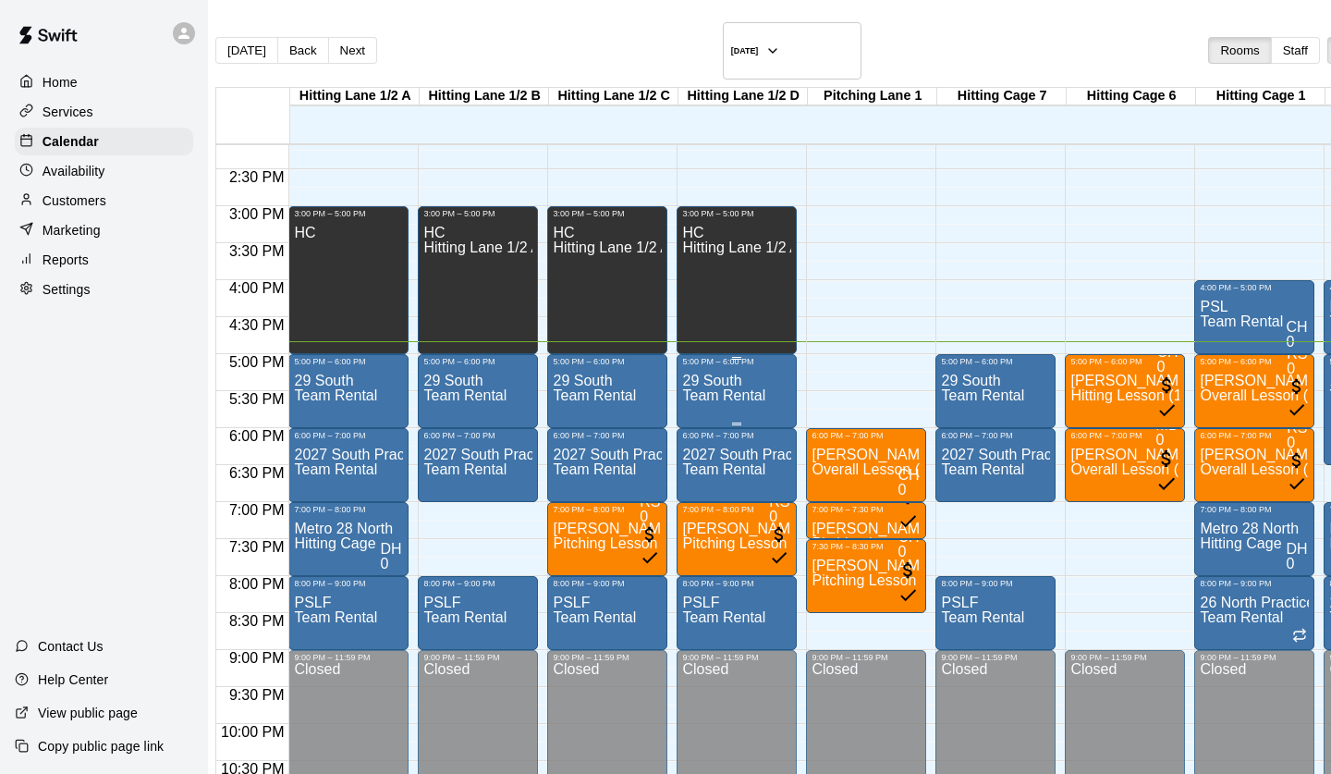
scroll to position [1035, 0]
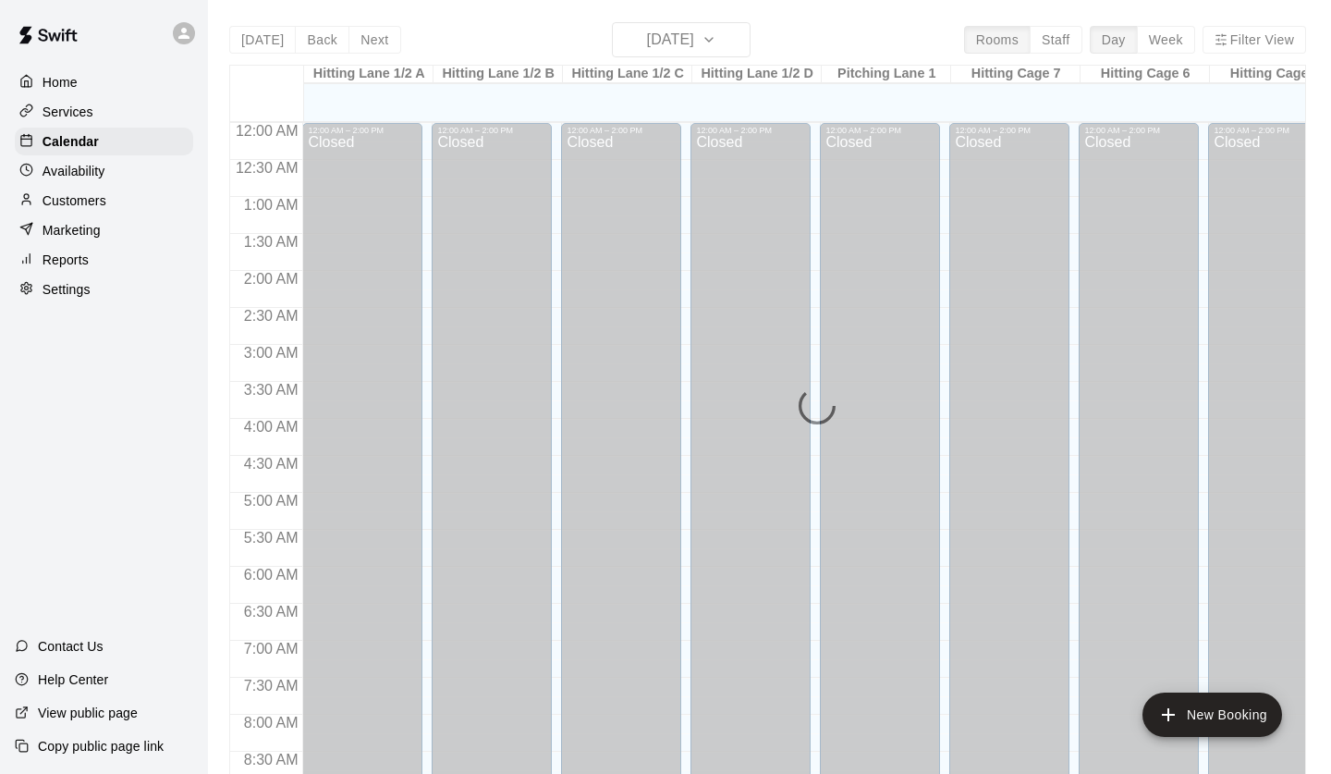
scroll to position [1048, 0]
